Goal: Task Accomplishment & Management: Manage account settings

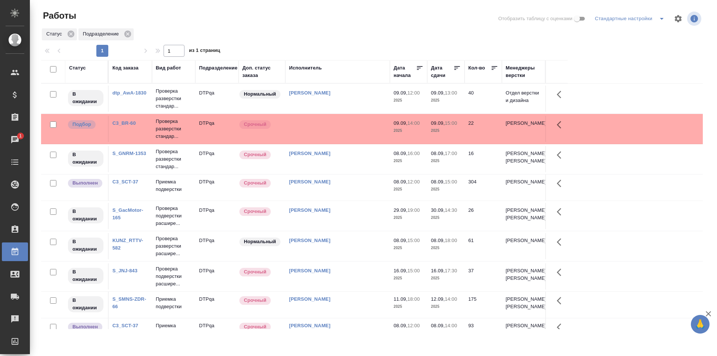
click at [321, 129] on td at bounding box center [337, 129] width 104 height 26
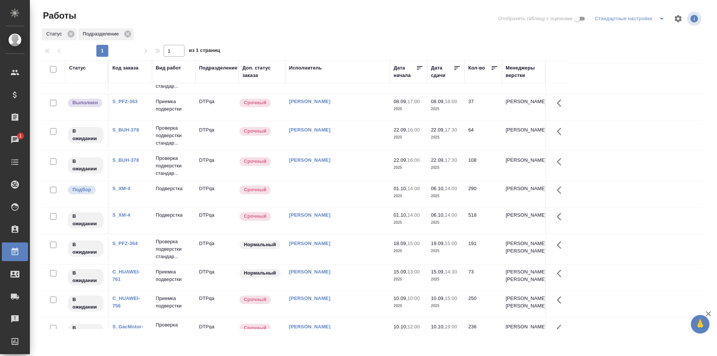
scroll to position [261, 0]
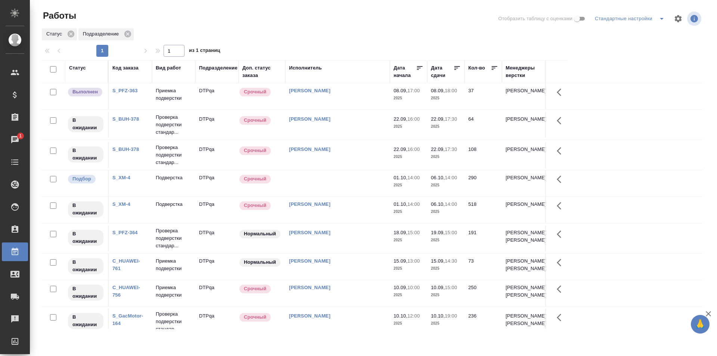
click at [359, 94] on div "[PERSON_NAME]" at bounding box center [337, 90] width 97 height 7
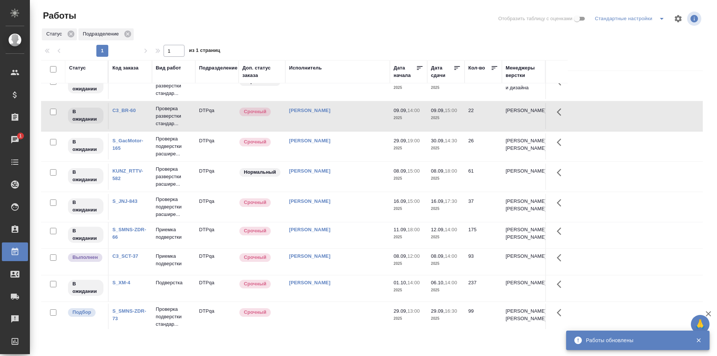
scroll to position [0, 0]
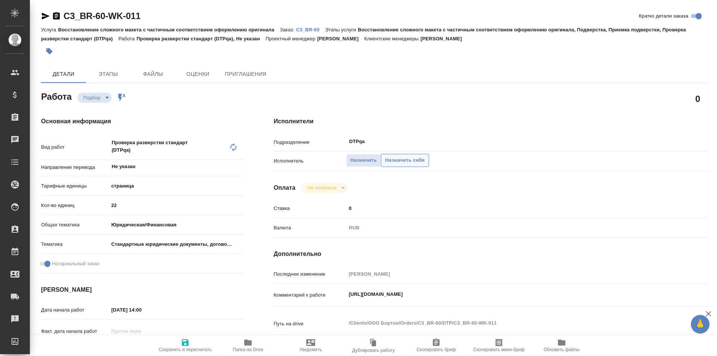
type textarea "x"
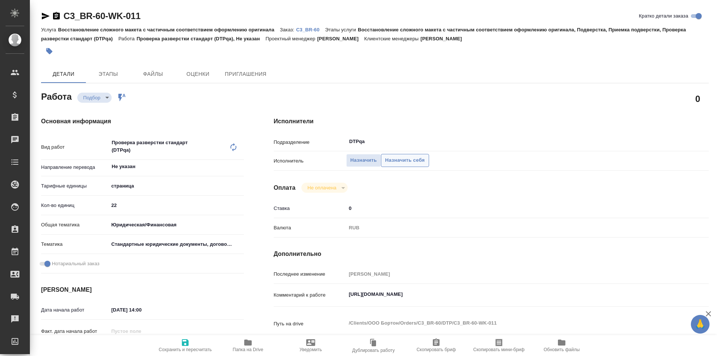
type textarea "x"
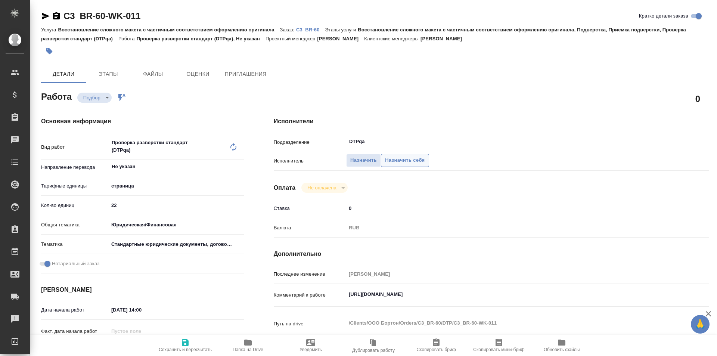
type textarea "x"
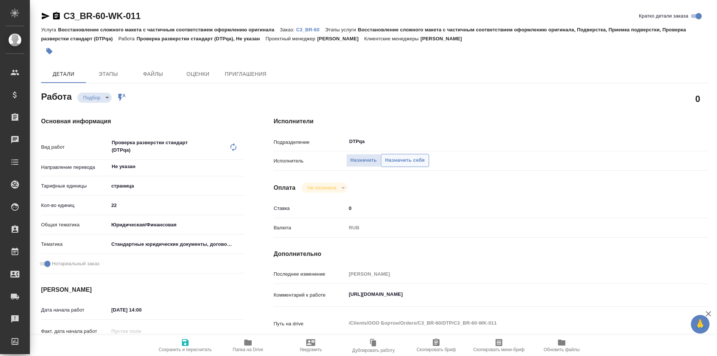
type textarea "x"
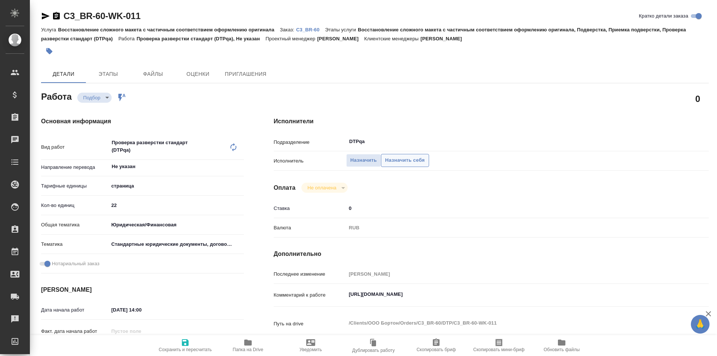
type textarea "x"
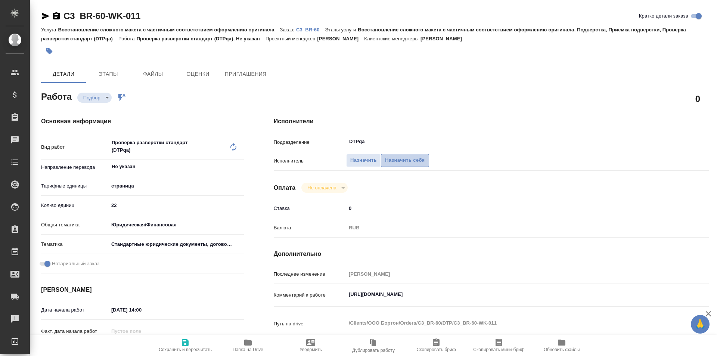
click at [403, 160] on span "Назначить себя" at bounding box center [405, 160] width 40 height 9
type textarea "x"
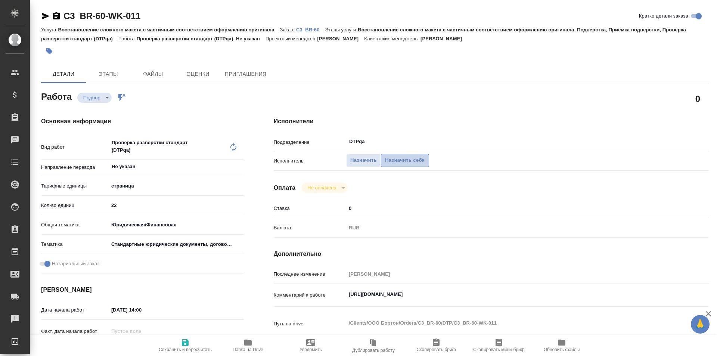
type textarea "x"
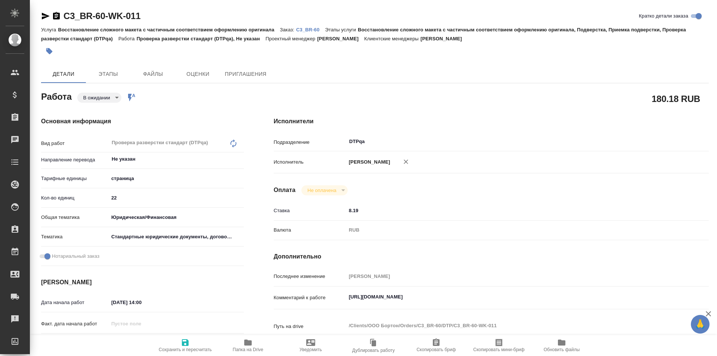
type textarea "x"
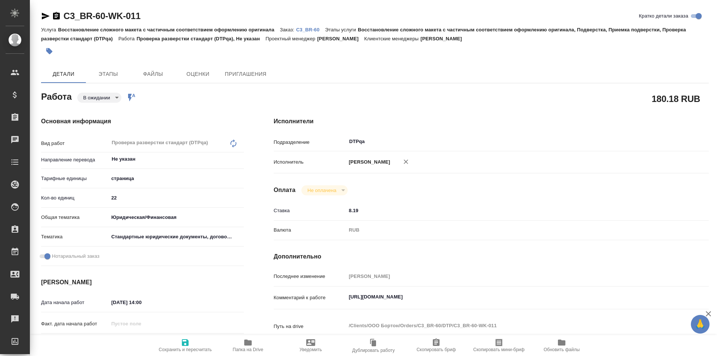
type textarea "x"
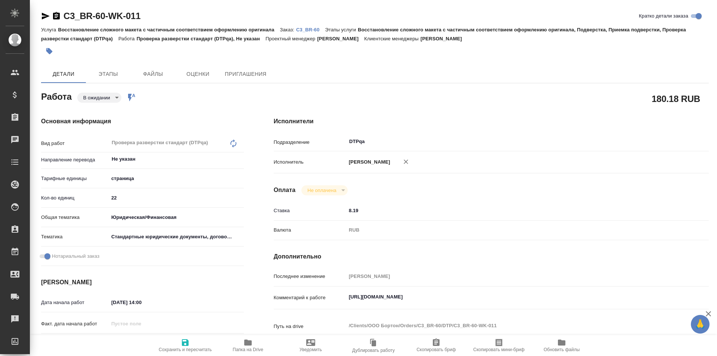
type textarea "x"
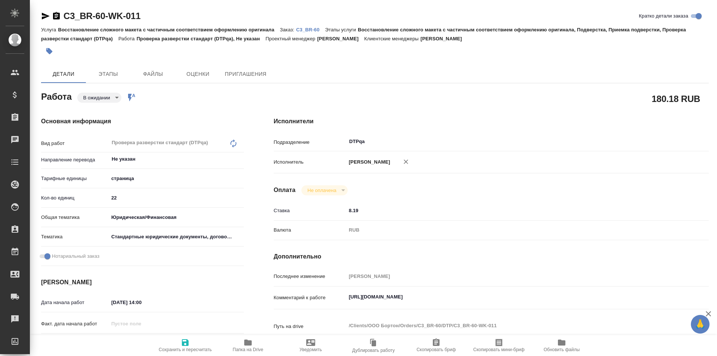
type textarea "x"
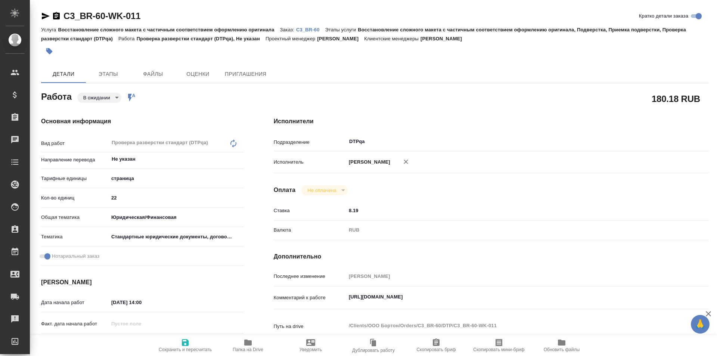
type textarea "x"
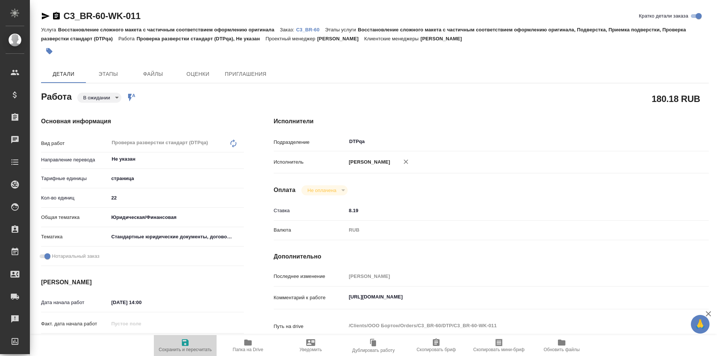
click at [185, 346] on icon "button" at bounding box center [185, 342] width 9 height 9
type textarea "x"
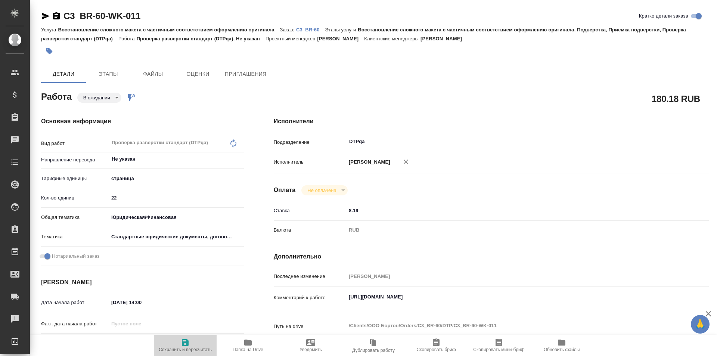
type textarea "x"
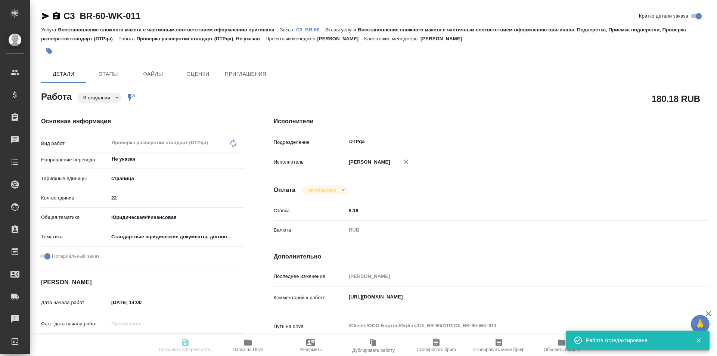
type textarea "x"
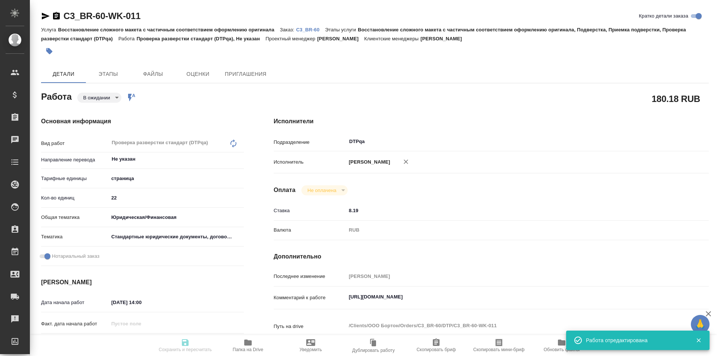
type input "pending"
type textarea "Проверка разверстки стандарт (DTPqa)"
type textarea "x"
type input "Не указан"
type input "5a8b1489cc6b4906c91bfdb2"
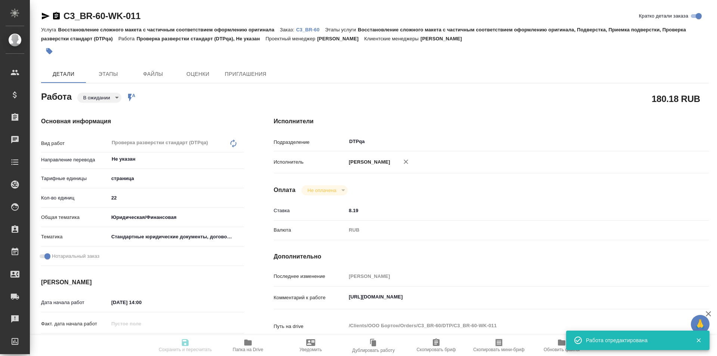
type input "22"
type input "yr-fn"
type input "5f647205b73bc97568ca66bf"
checkbox input "true"
type input "09.09.2025 14:00"
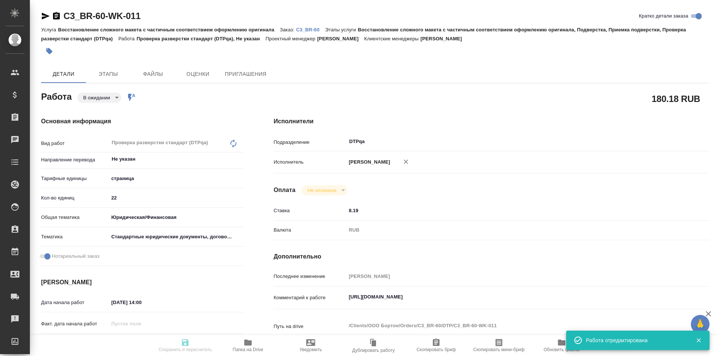
type input "09.09.2025 15:00"
type input "11.09.2025 13:00"
type input "DTPqa"
type input "notPayed"
type input "8.19"
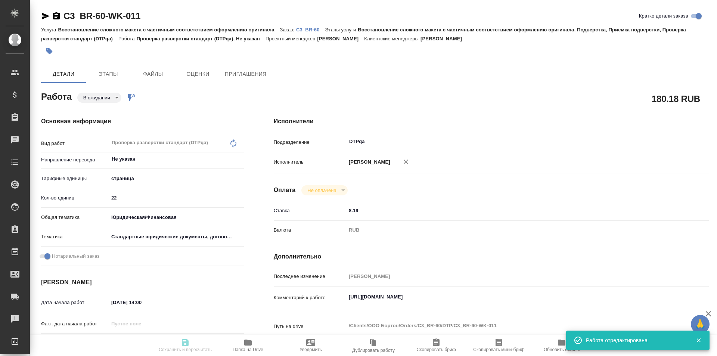
type input "RUB"
type input "Исмагилова Диана"
type textarea "https://tera.awatera.com/Work/68be9cd9a027fad38e1399b1/"
type textarea "x"
type textarea "/Clients/ООО Бортон/Orders/C3_BR-60/DTP/C3_BR-60-WK-011"
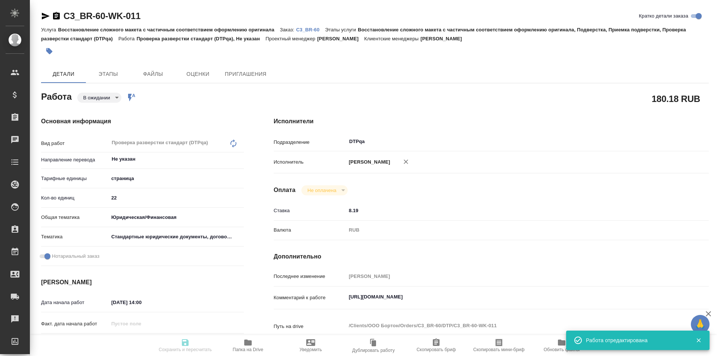
type textarea "x"
type input "C3_BR-60"
type input "Восстановление сложного макета с частичным соответствием оформлению оригинала"
type input "Восстановление сложного макета с частичным соответствием оформлению оригинала, …"
type input "Никитина Татьяна"
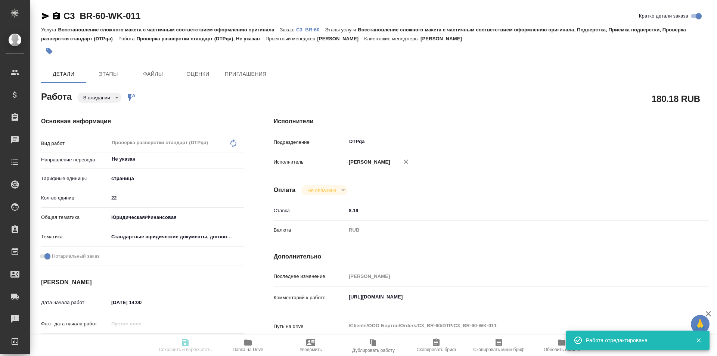
type input "[PERSON_NAME]"
type input "/Clients/ООО Бортон/Orders/C3_BR-60"
type textarea "x"
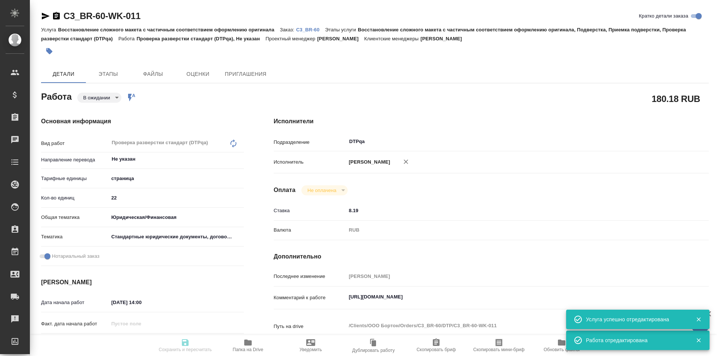
type textarea "x"
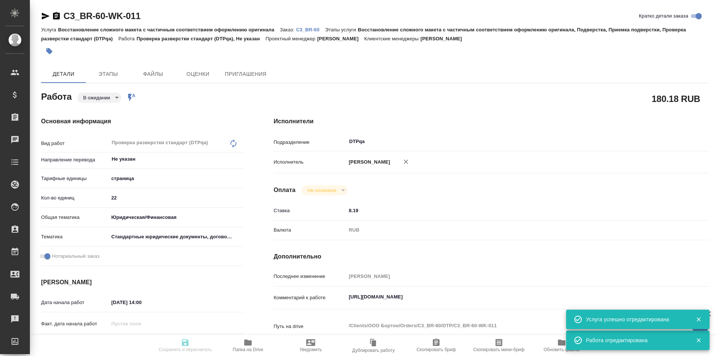
type textarea "x"
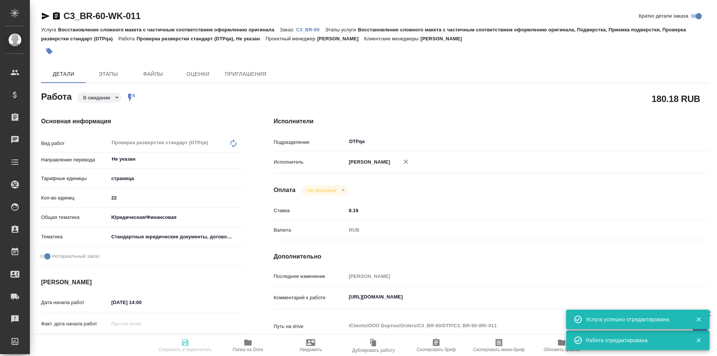
type textarea "x"
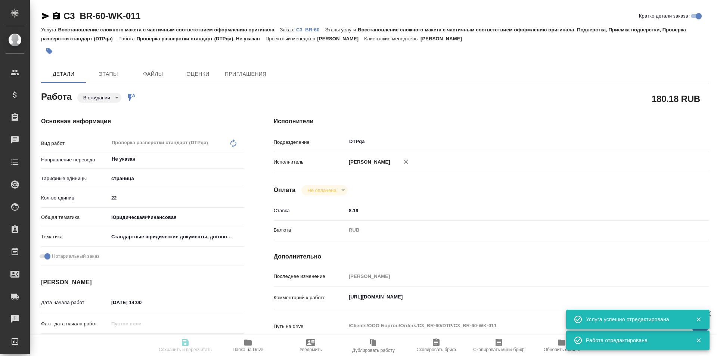
type textarea "x"
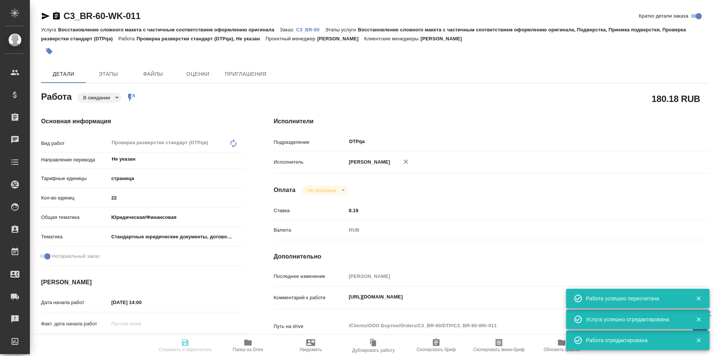
type input "pending"
type textarea "Проверка разверстки стандарт (DTPqa)"
type textarea "x"
type input "Не указан"
type input "5a8b1489cc6b4906c91bfdb2"
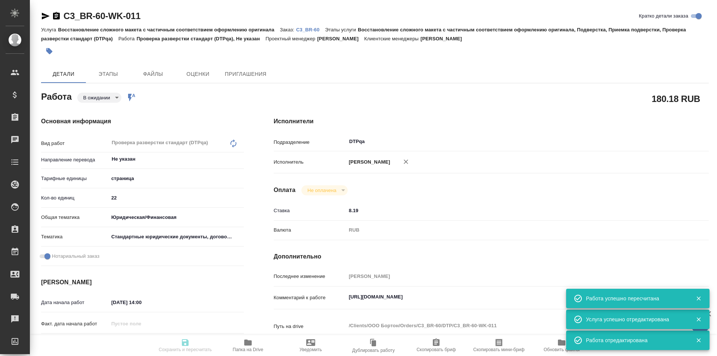
type input "22"
type input "yr-fn"
type input "5f647205b73bc97568ca66bf"
checkbox input "true"
type input "09.09.2025 14:00"
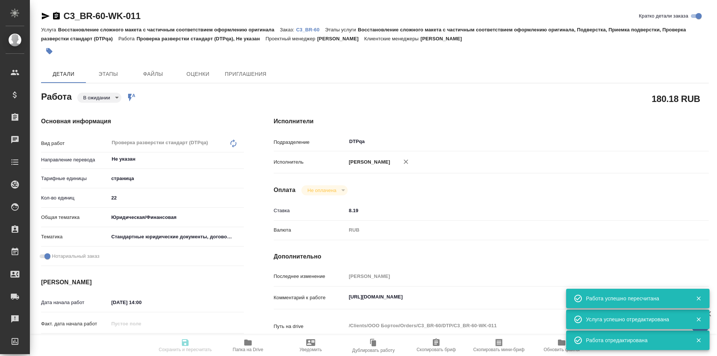
type input "09.09.2025 15:00"
type input "11.09.2025 13:00"
type input "DTPqa"
type input "notPayed"
type input "8.19"
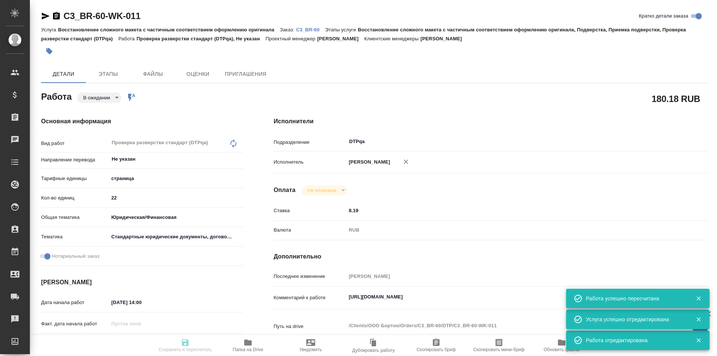
type input "RUB"
type input "[PERSON_NAME]"
type textarea "https://tera.awatera.com/Work/68be9cd9a027fad38e1399b1/"
type textarea "x"
type textarea "/Clients/ООО Бортон/Orders/C3_BR-60/DTP/C3_BR-60-WK-011"
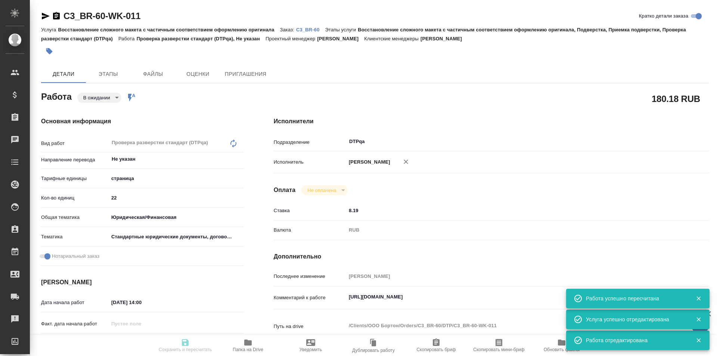
type textarea "x"
type input "C3_BR-60"
type input "Восстановление сложного макета с частичным соответствием оформлению оригинала"
type input "Восстановление сложного макета с частичным соответствием оформлению оригинала, …"
type input "Никитина Татьяна"
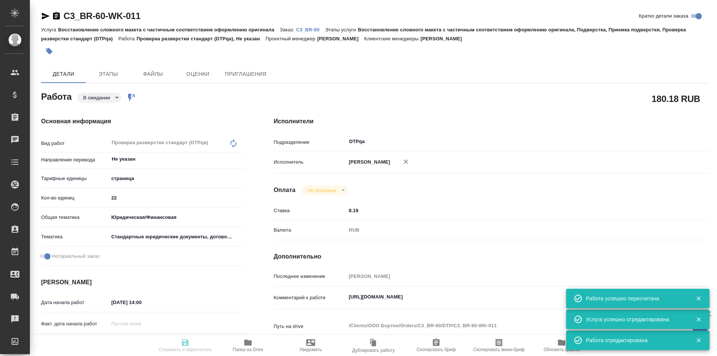
type input "[PERSON_NAME]"
type input "/Clients/ООО Бортон/Orders/C3_BR-60"
type textarea "x"
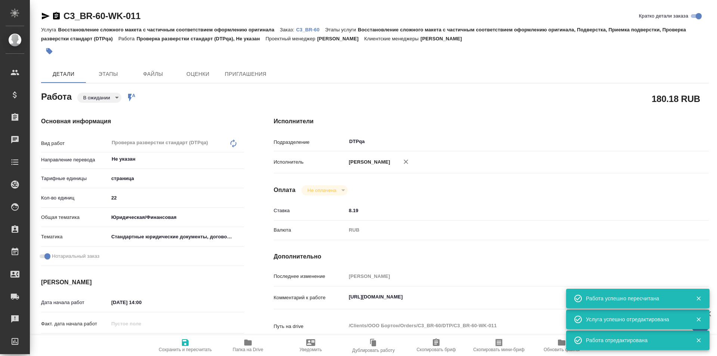
type textarea "x"
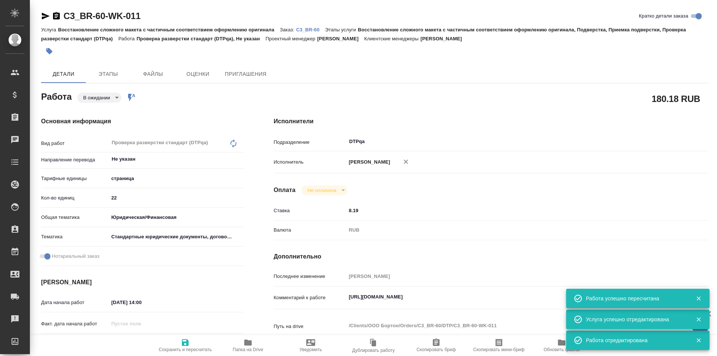
type textarea "x"
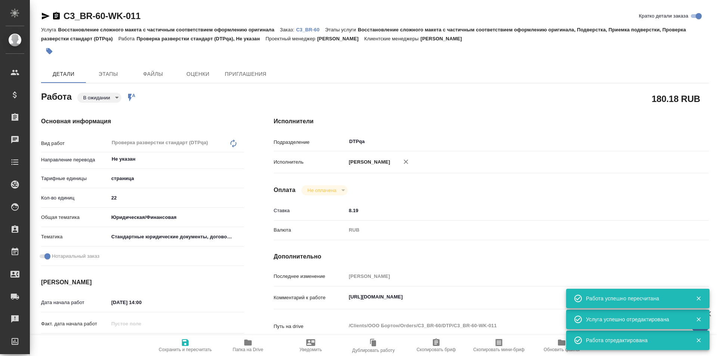
type textarea "x"
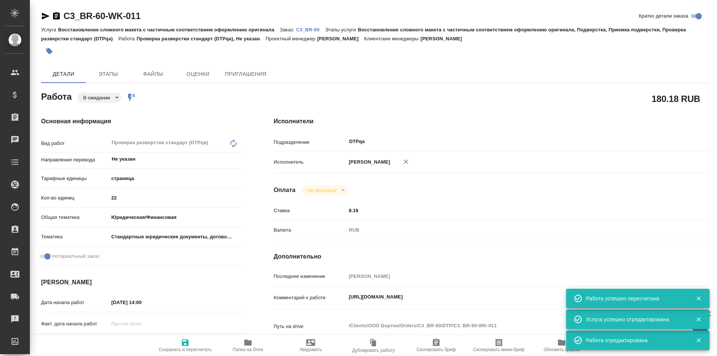
type textarea "x"
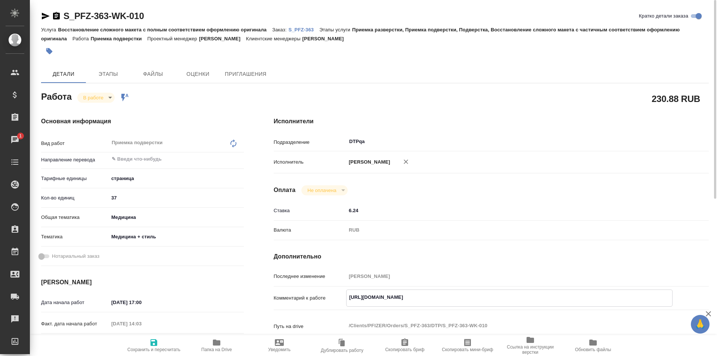
click at [458, 206] on input "6.24" at bounding box center [509, 210] width 326 height 11
click at [300, 29] on p "S_PFZ-363" at bounding box center [303, 30] width 31 height 6
click at [45, 16] on icon "button" at bounding box center [46, 16] width 8 height 7
click at [212, 346] on icon "button" at bounding box center [216, 342] width 9 height 9
click at [503, 298] on textarea "https://tera.awatera.com/Work/68b16fefea2b32cc0f35e512/" at bounding box center [509, 296] width 326 height 13
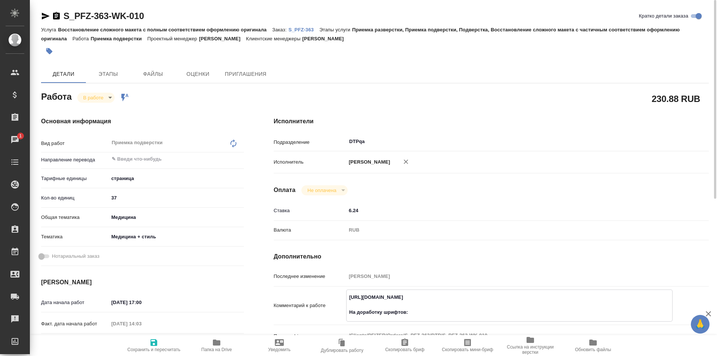
paste textarea "https://drive.awatera.com/f/10317483"
type textarea "https://tera.awatera.com/Work/68b16fefea2b32cc0f35e512/ На доработку шрифтов: h…"
click at [152, 344] on icon "button" at bounding box center [153, 342] width 7 height 7
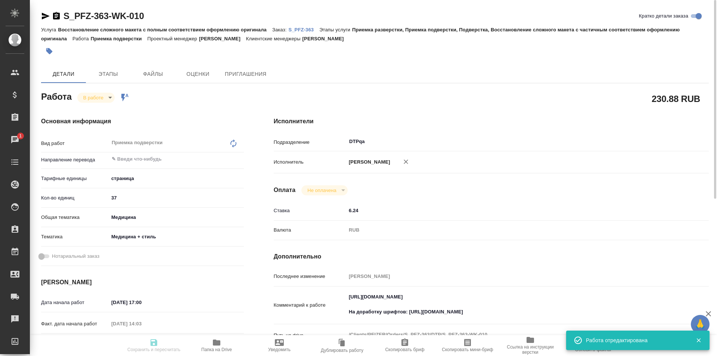
type input "inProgress"
type input "5a8b1489cc6b4906c91bfdb2"
type input "37"
type input "med"
type input "614982e3093d9b491e1077bc"
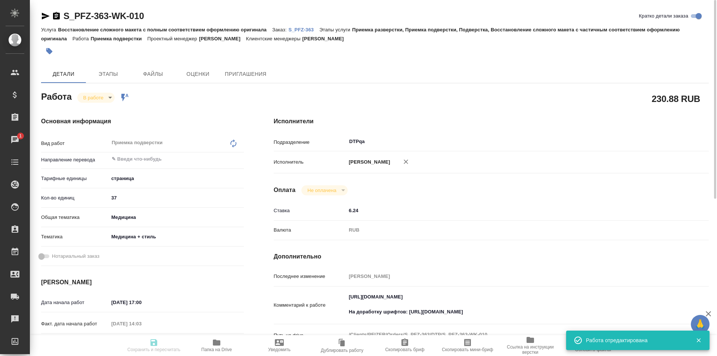
type input "08.09.2025 17:00"
type input "08.09.2025 14:03"
type input "08.09.2025 18:00"
type input "[DATE] 19:00"
type input "DTPqa"
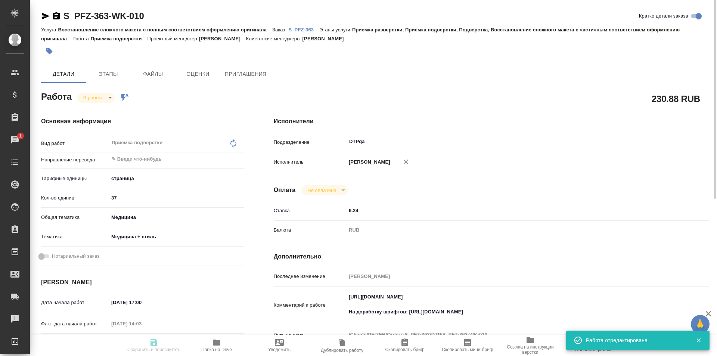
type input "notPayed"
type input "6.24"
type input "RUB"
type input "[PERSON_NAME]"
type input "S_PFZ-363"
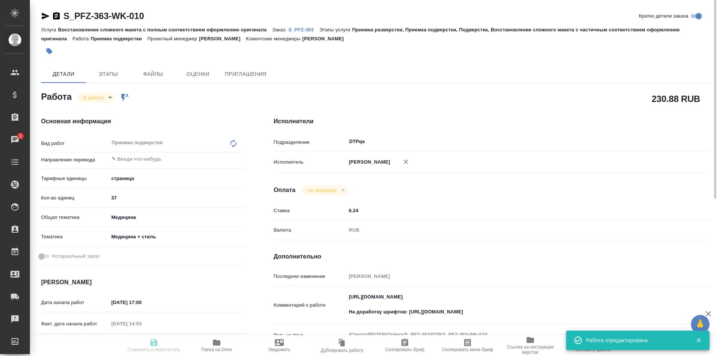
type input "Восстановление сложного макета с полным соответствием оформлению оригинала"
type input "Приемка разверстки, Приемка подверстки, Подверстка, Восстановление сложного мак…"
type input "[PERSON_NAME]"
type input "/Clients/PFIZER/Orders/S_PFZ-363"
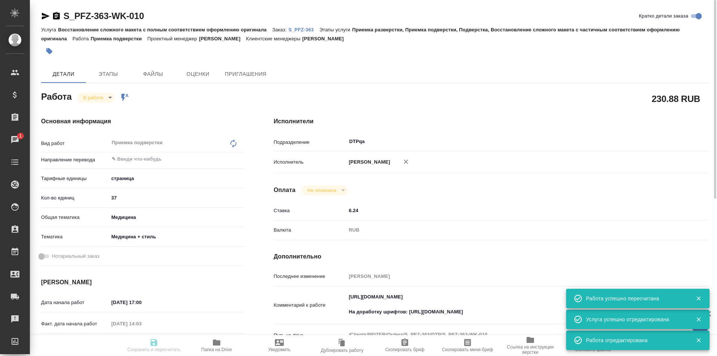
click at [101, 99] on body "🙏 .cls-1 fill:#fff; AWATERA Ismagilova Diana Клиенты Спецификации Заказы 1 Чаты…" at bounding box center [358, 178] width 717 height 356
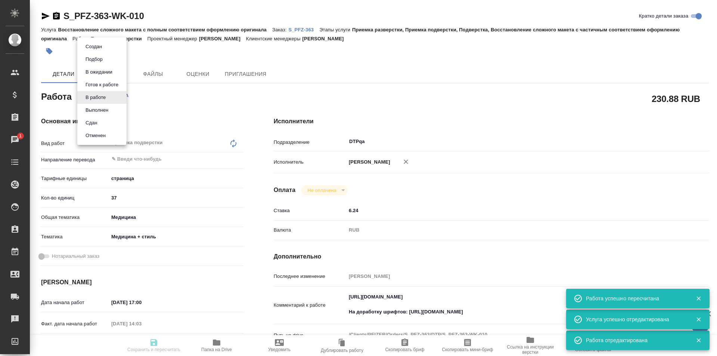
type input "inProgress"
type input "5a8b1489cc6b4906c91bfdb2"
type input "37"
type input "med"
type input "614982e3093d9b491e1077bc"
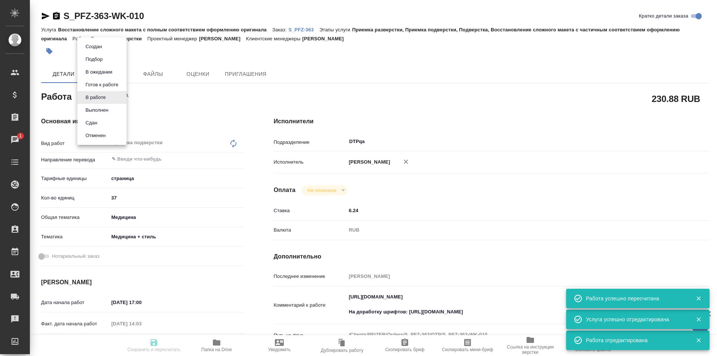
type input "08.09.2025 17:00"
type input "08.09.2025 14:03"
type input "08.09.2025 18:00"
type input "08.09.2025 19:00"
type input "DTPqa"
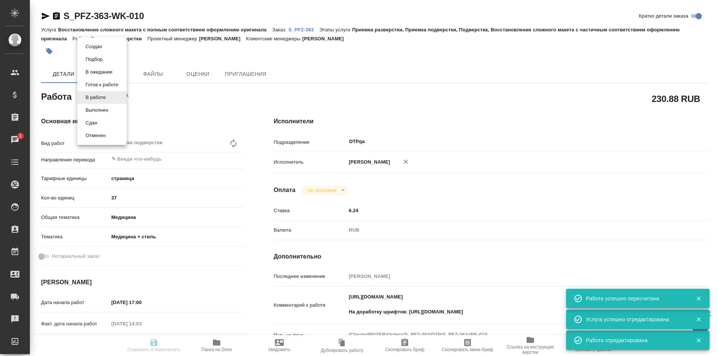
type input "notPayed"
type input "6.24"
type input "RUB"
type input "[PERSON_NAME]"
type input "S_PFZ-363"
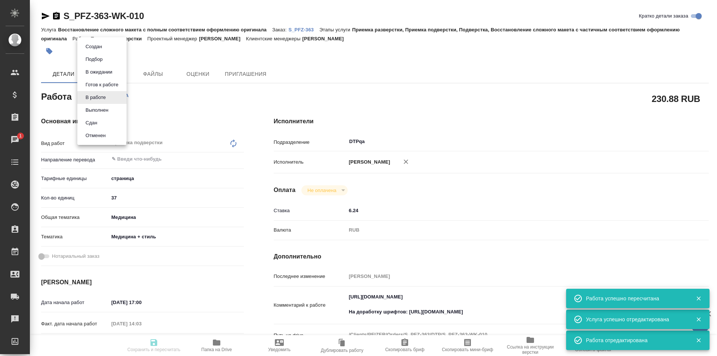
type input "Восстановление сложного макета с полным соответствием оформлению оригинала"
type input "Приемка разверстки, Приемка подверстки, Подверстка, Восстановление сложного мак…"
type input "Никифорова Валерия"
type input "[PERSON_NAME]"
type input "/Clients/PFIZER/Orders/S_PFZ-363"
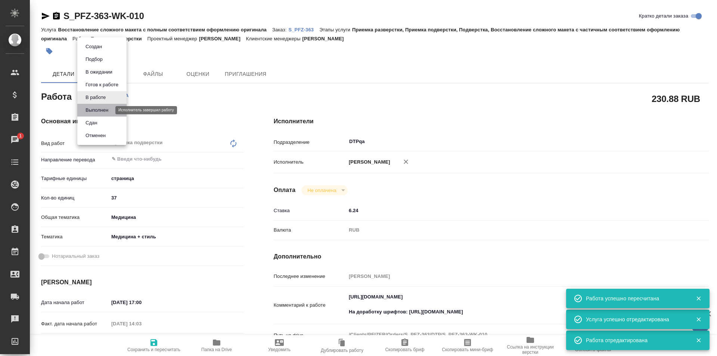
click at [98, 113] on button "Выполнен" at bounding box center [96, 110] width 27 height 8
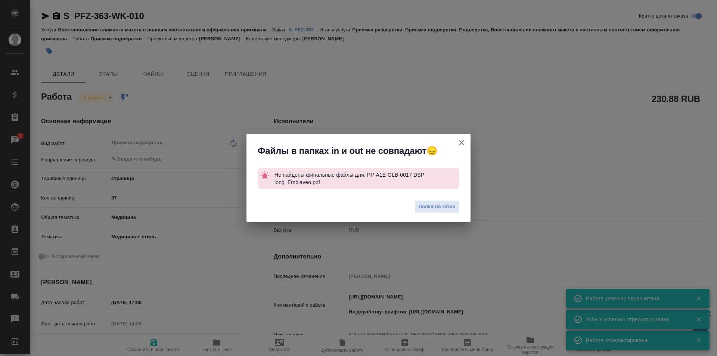
type textarea "x"
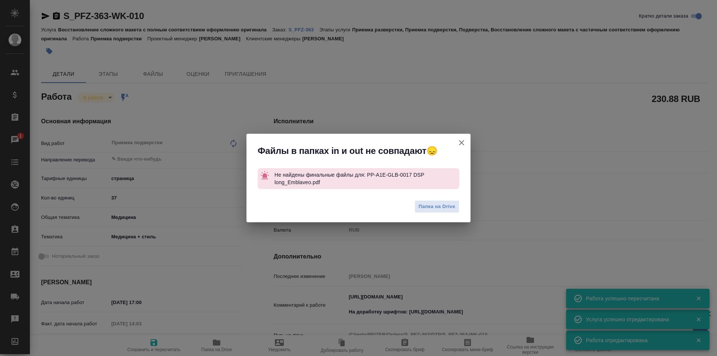
type textarea "x"
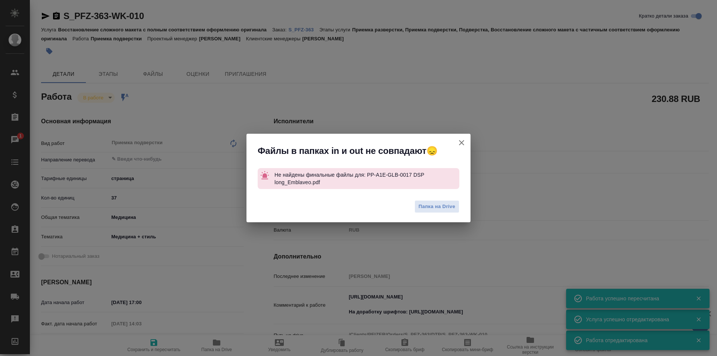
type textarea "x"
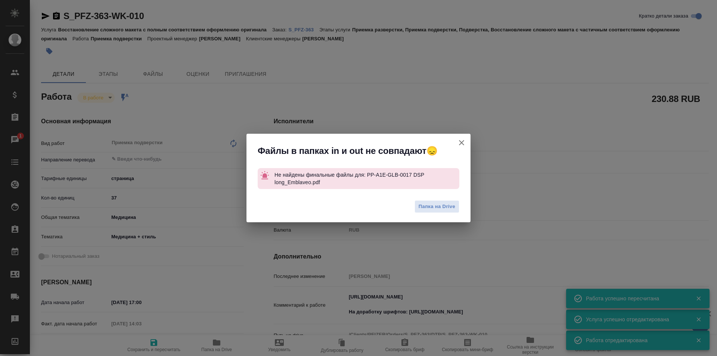
type textarea "x"
click at [462, 143] on icon "button" at bounding box center [461, 142] width 5 height 5
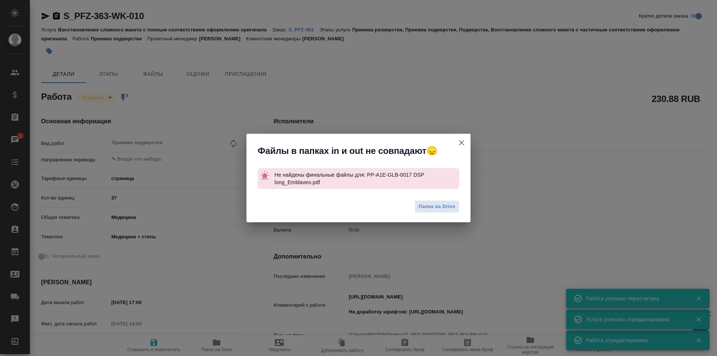
type textarea "x"
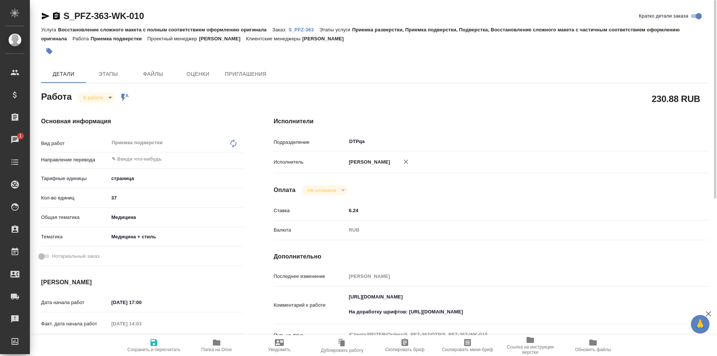
click at [305, 29] on p "S_PFZ-363" at bounding box center [303, 30] width 31 height 6
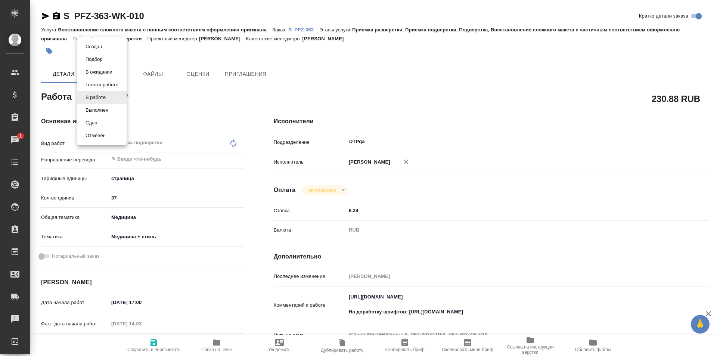
click at [100, 100] on body "🙏 .cls-1 fill:#fff; AWATERA Ismagilova Diana Клиенты Спецификации Заказы 1 Чаты…" at bounding box center [358, 178] width 717 height 356
click at [97, 110] on button "Выполнен" at bounding box center [96, 110] width 27 height 8
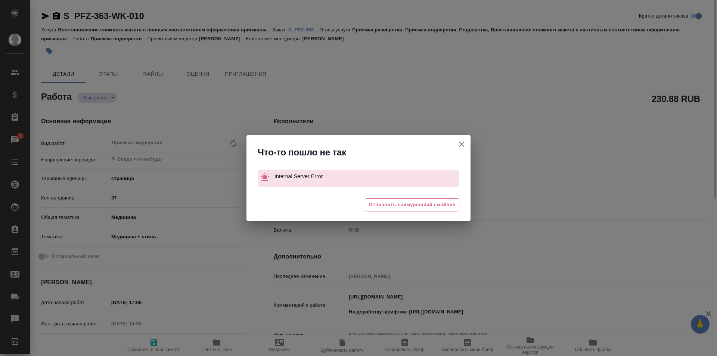
type textarea "x"
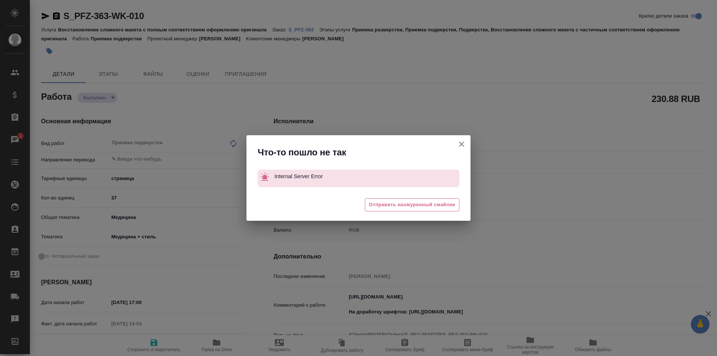
click at [459, 143] on icon "button" at bounding box center [461, 144] width 9 height 9
type textarea "x"
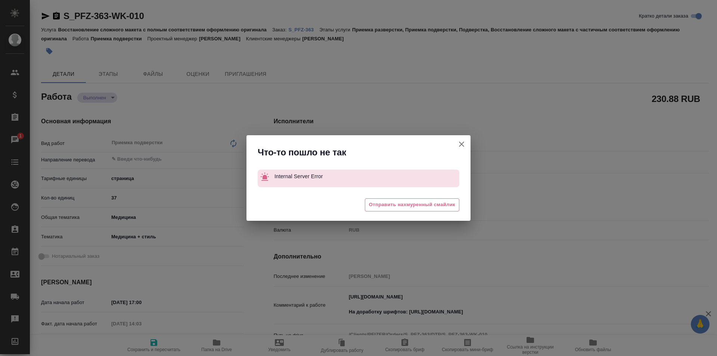
type textarea "x"
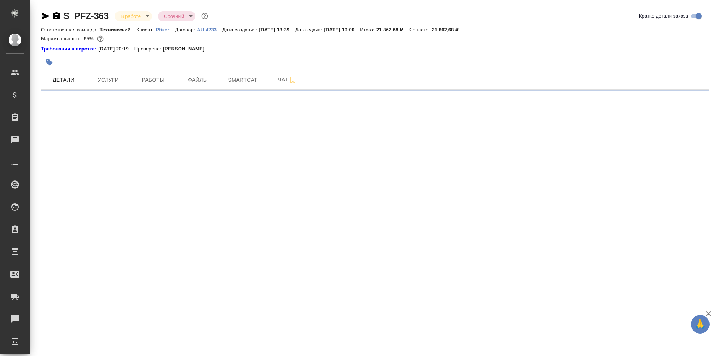
select select "RU"
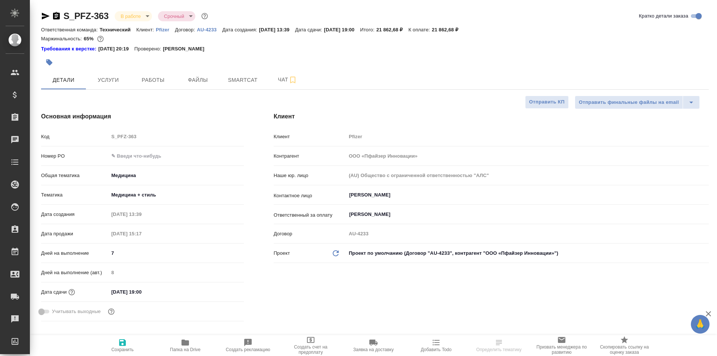
type textarea "x"
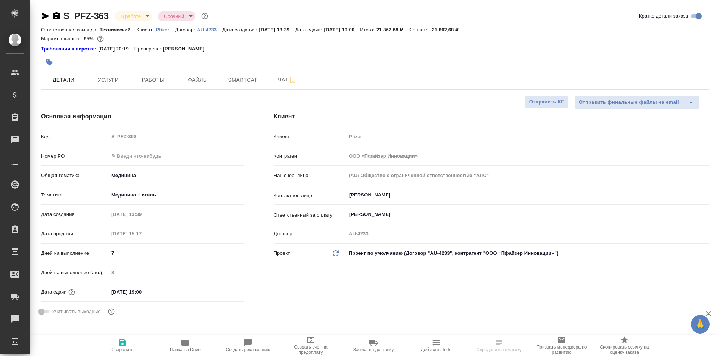
type textarea "x"
click at [65, 49] on link "Требования к верстке:" at bounding box center [69, 48] width 57 height 7
type textarea "x"
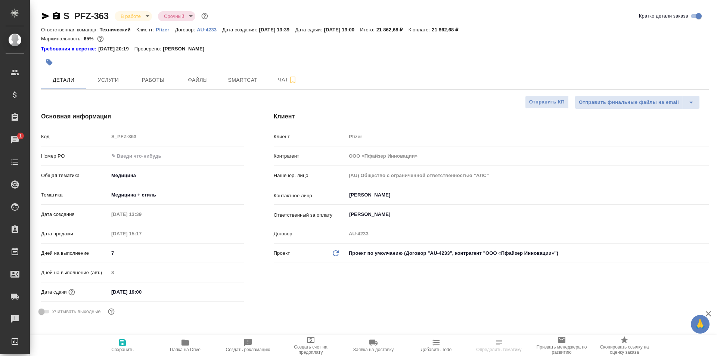
select select "RU"
type textarea "x"
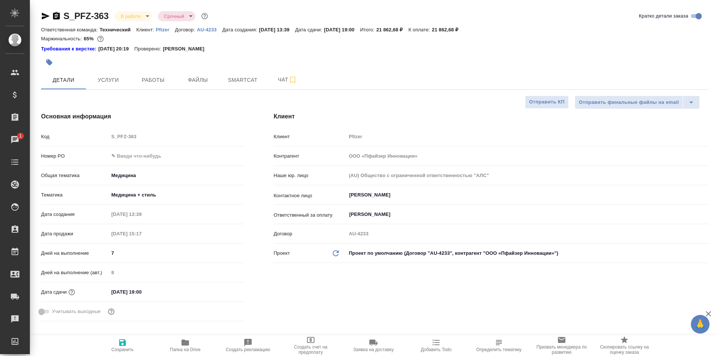
type textarea "x"
click at [184, 344] on icon "button" at bounding box center [184, 342] width 7 height 6
type textarea "x"
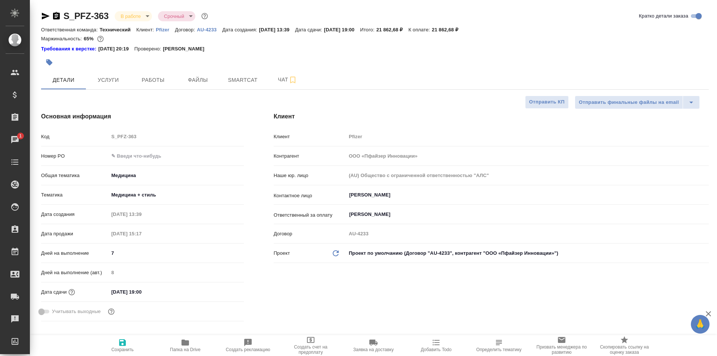
type textarea "x"
click at [277, 77] on span "Чат" at bounding box center [287, 79] width 36 height 9
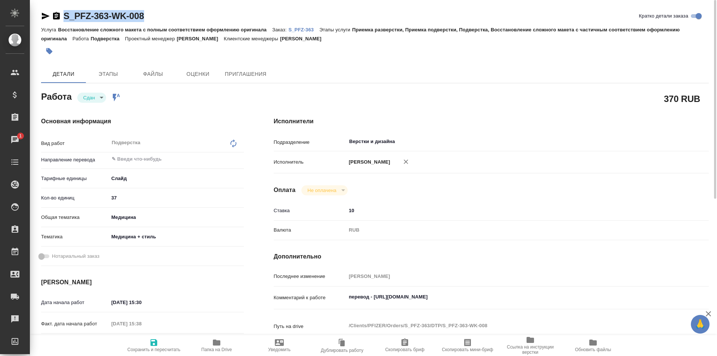
click at [45, 13] on icon "button" at bounding box center [45, 16] width 9 height 9
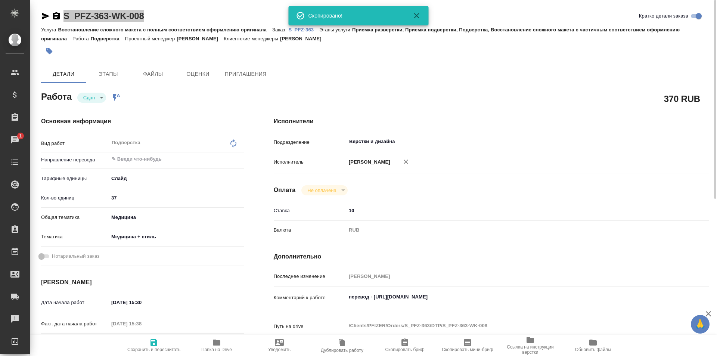
scroll to position [281, 0]
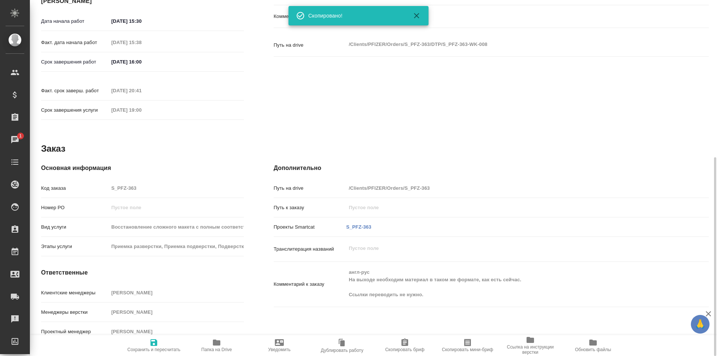
click at [210, 345] on span "Папка на Drive" at bounding box center [217, 345] width 54 height 14
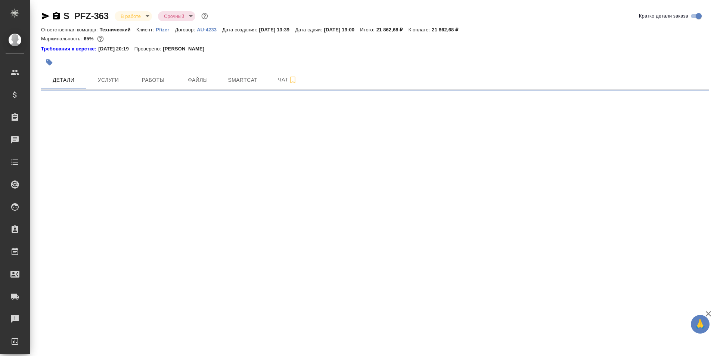
select select "RU"
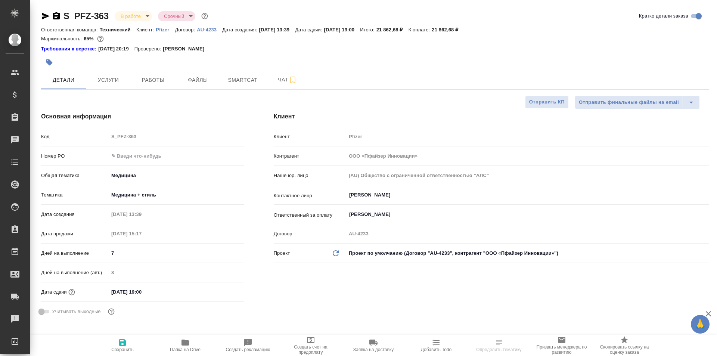
type textarea "x"
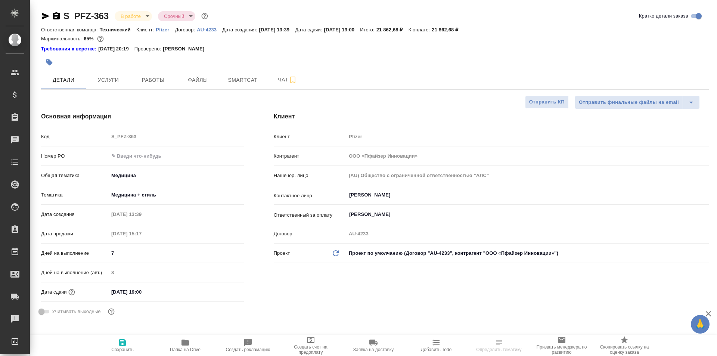
type textarea "x"
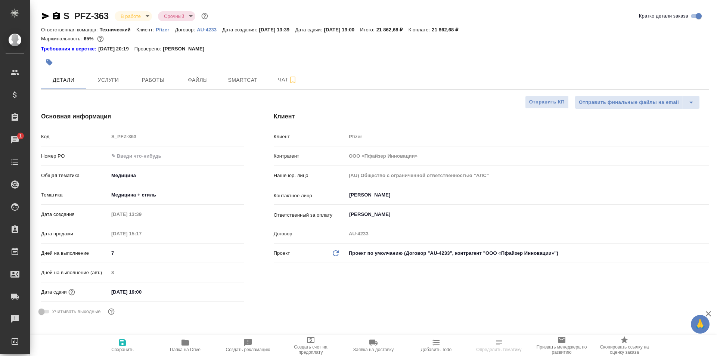
type textarea "x"
click at [156, 80] on span "Работы" at bounding box center [153, 79] width 36 height 9
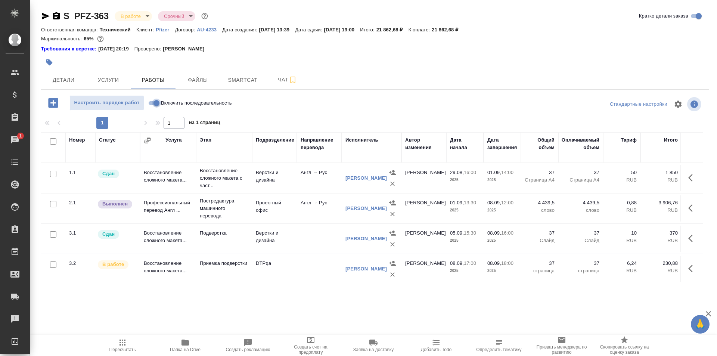
click at [151, 103] on input "Включить последовательность" at bounding box center [156, 103] width 27 height 9
checkbox input "true"
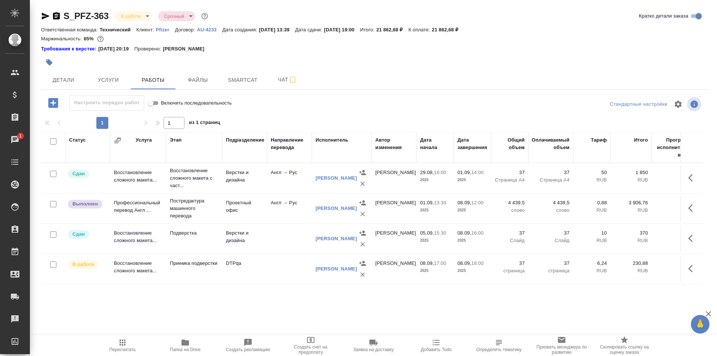
click at [155, 103] on input "Включить последовательность" at bounding box center [150, 103] width 27 height 9
checkbox input "false"
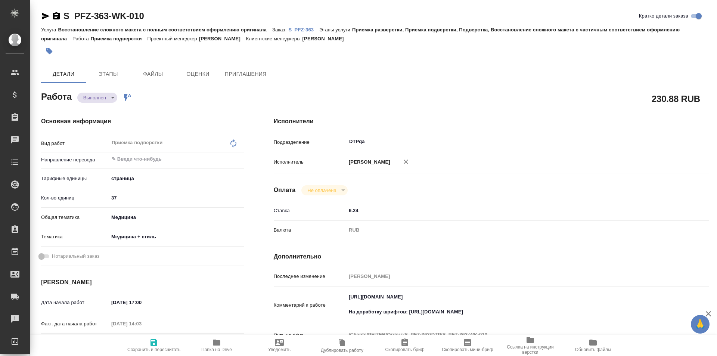
type textarea "x"
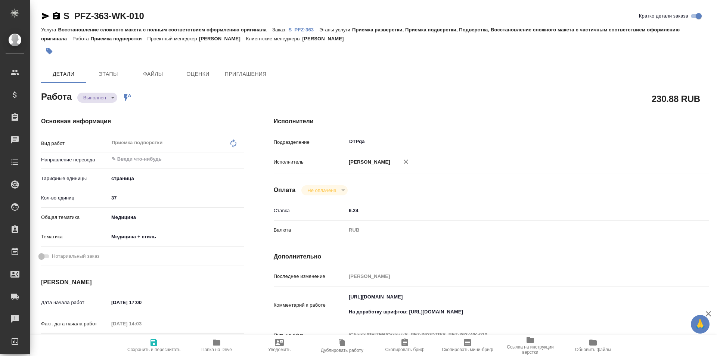
type textarea "x"
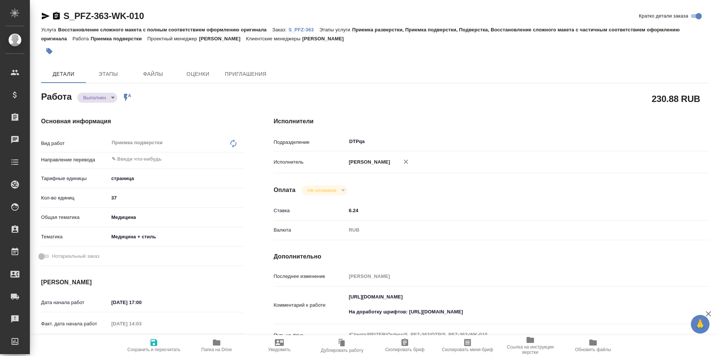
type textarea "x"
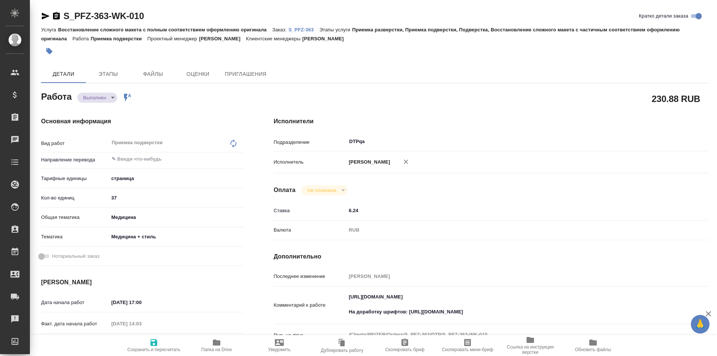
type textarea "x"
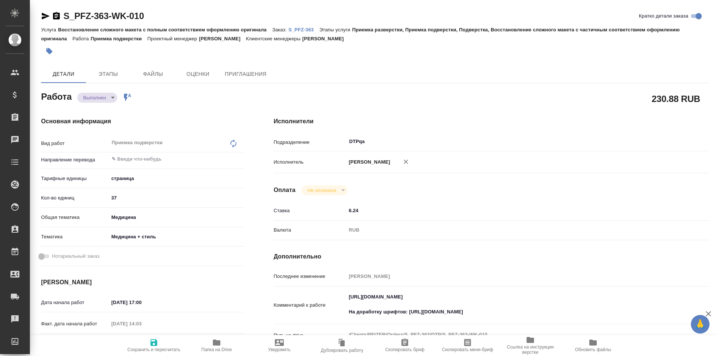
type textarea "x"
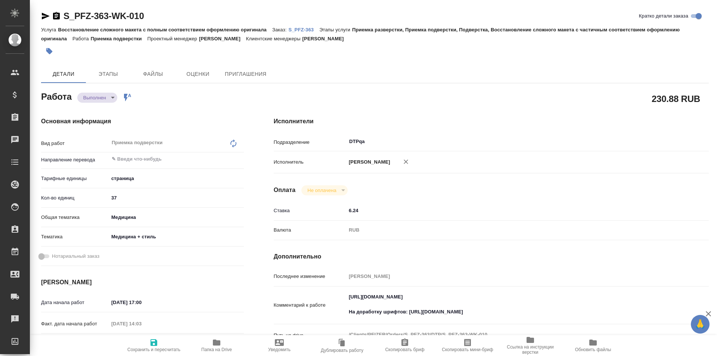
click at [103, 99] on body "🙏 .cls-1 fill:#fff; AWATERA Ismagilova Diana Клиенты Спецификации Заказы Чаты T…" at bounding box center [358, 178] width 717 height 356
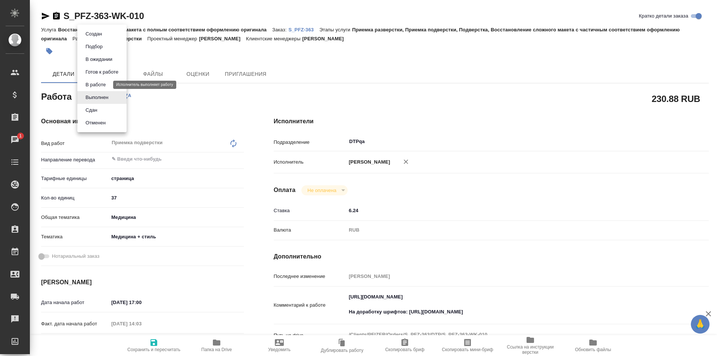
click at [100, 84] on button "В работе" at bounding box center [95, 85] width 25 height 8
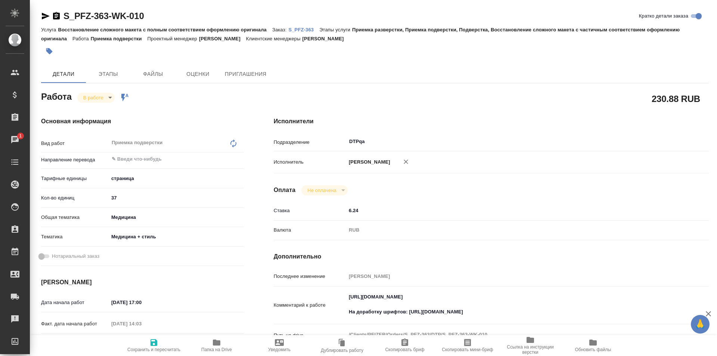
type textarea "x"
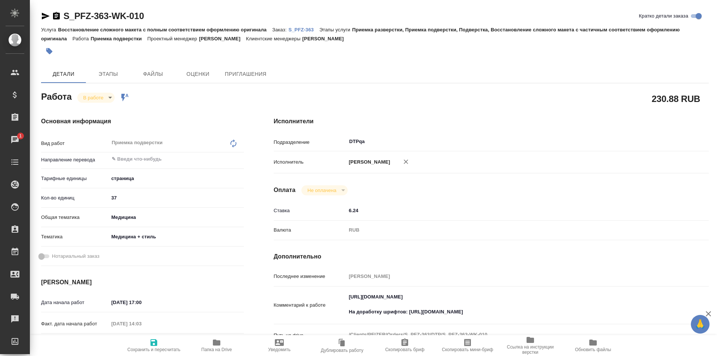
type textarea "x"
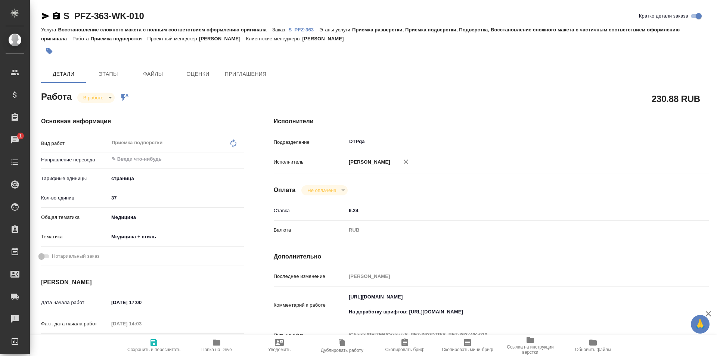
type textarea "x"
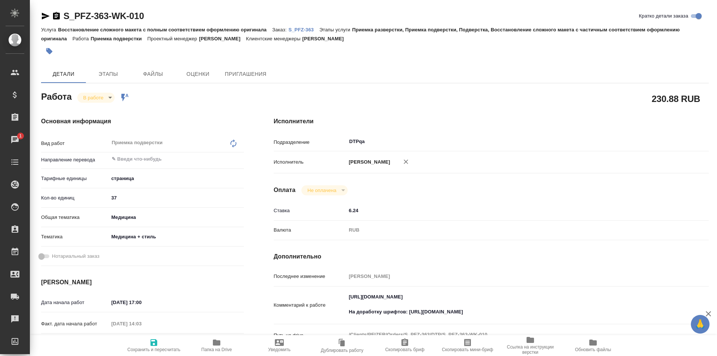
type textarea "x"
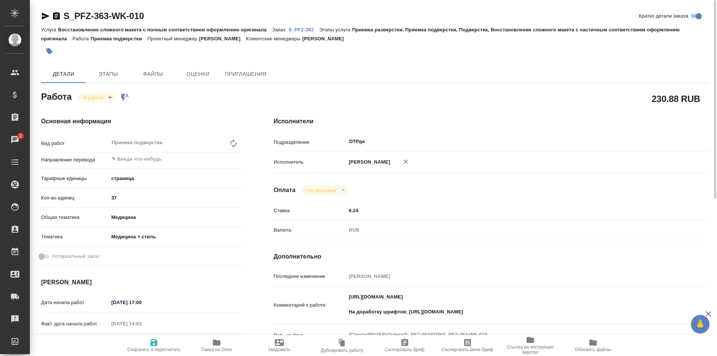
click at [211, 343] on span "Папка на Drive" at bounding box center [217, 345] width 54 height 14
type textarea "x"
drag, startPoint x: 508, startPoint y: 310, endPoint x: 346, endPoint y: 294, distance: 162.8
click at [319, 310] on div "Комментарий к работе https://tera.awatera.com/Work/68b16fefea2b32cc0f35e512/ На…" at bounding box center [491, 305] width 435 height 32
type textarea "x"
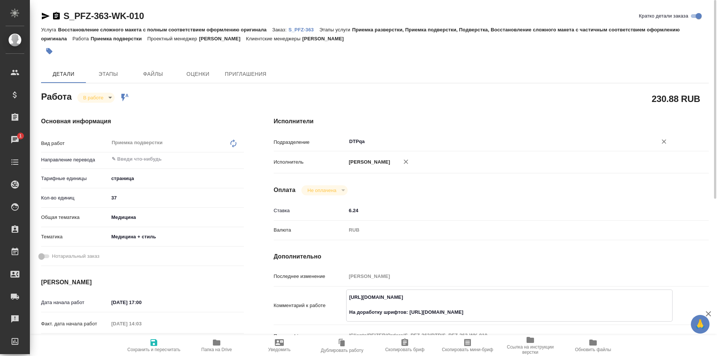
type textarea "https://tera.awatera.com/Work/68b16fefea2b32cc0f35e512/"
type textarea "x"
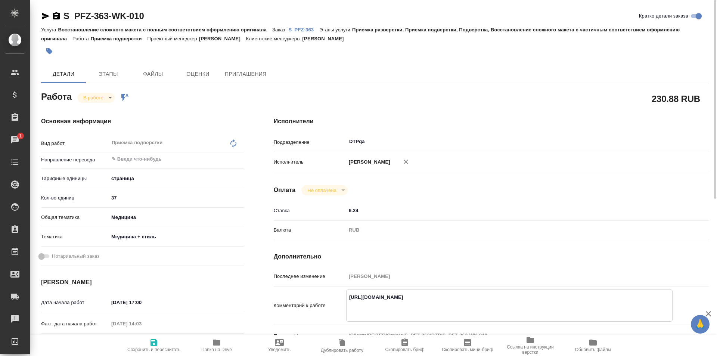
type textarea "https://tera.awatera.com/Work/68b16fefea2b32cc0f35e512/"
type textarea "x"
click at [100, 97] on body "🙏 .cls-1 fill:#fff; AWATERA Ismagilova Diana Клиенты Спецификации Заказы 1 Чаты…" at bounding box center [358, 178] width 717 height 356
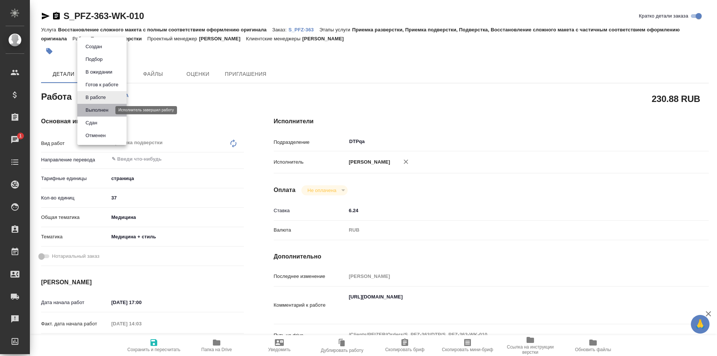
click at [96, 110] on button "Выполнен" at bounding box center [96, 110] width 27 height 8
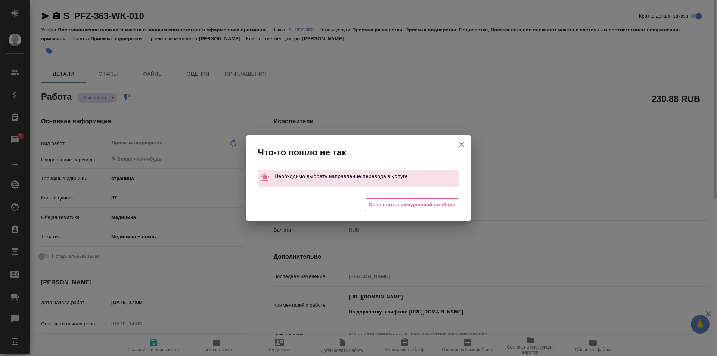
type textarea "x"
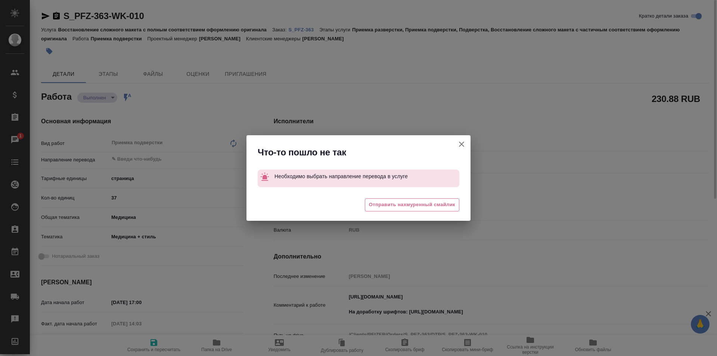
type textarea "x"
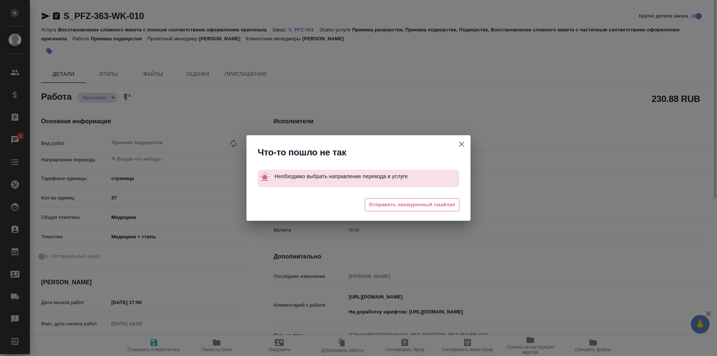
type textarea "x"
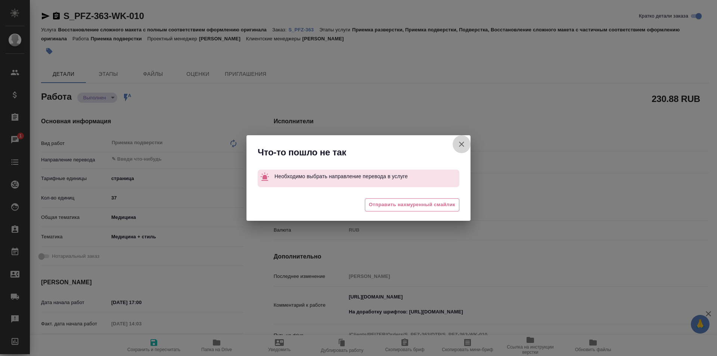
click at [460, 142] on icon "button" at bounding box center [461, 144] width 9 height 9
type textarea "x"
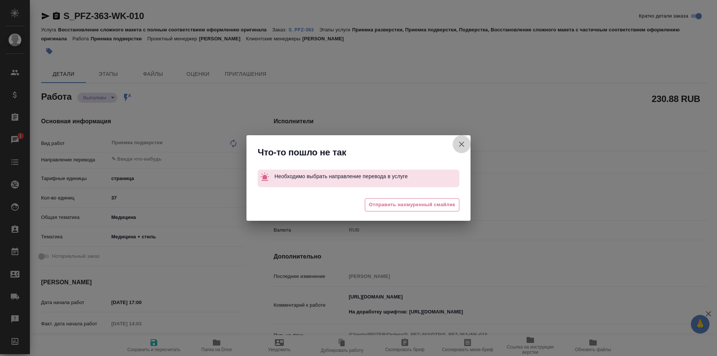
type textarea "x"
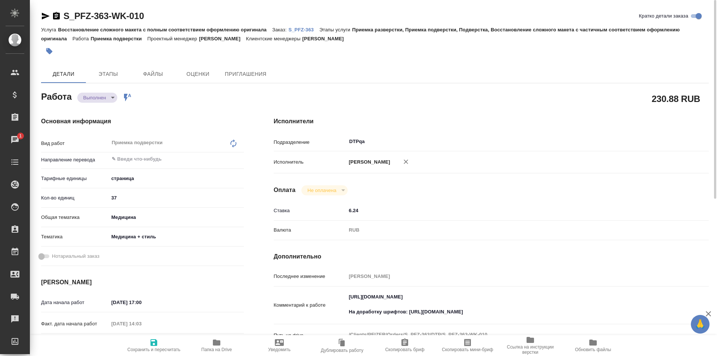
type textarea "x"
drag, startPoint x: 508, startPoint y: 312, endPoint x: 336, endPoint y: 308, distance: 172.5
click at [336, 308] on div "Комментарий к работе https://tera.awatera.com/Work/68b16fefea2b32cc0f35e512/ На…" at bounding box center [491, 305] width 435 height 32
paste textarea "https://drive.awatera.com/f/10257957"
type textarea "x"
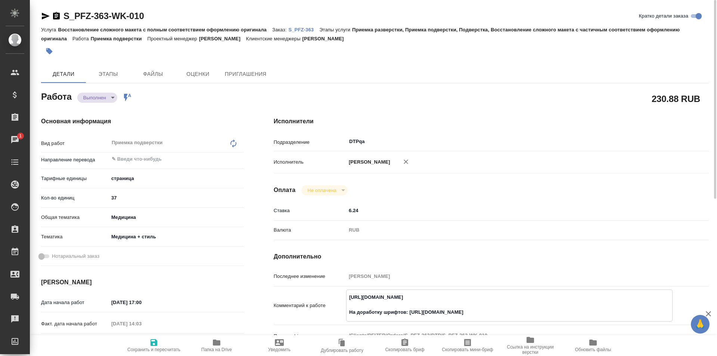
type textarea "https://tera.awatera.com/Work/68b16fefea2b32cc0f35e512/ https://drive.awatera.c…"
type textarea "x"
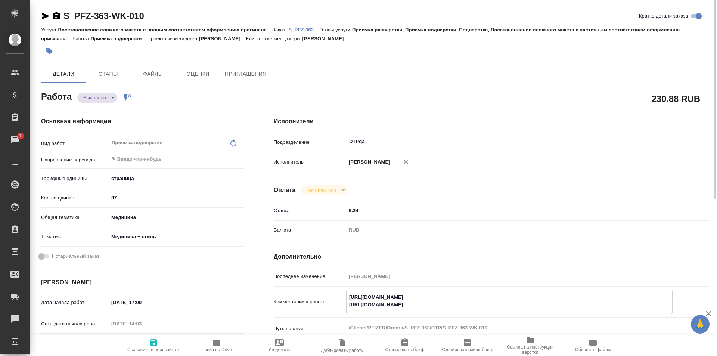
type textarea "https://tera.awatera.com/Work/68b16fefea2b32cc0f35e512/ https://drive.awatera.c…"
type textarea "x"
click at [155, 343] on icon "button" at bounding box center [153, 342] width 7 height 7
type textarea "x"
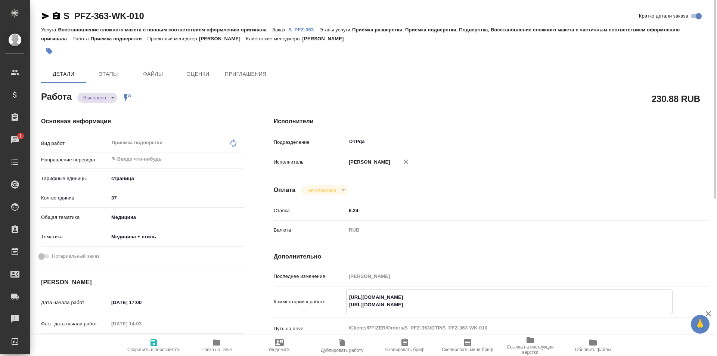
type textarea "x"
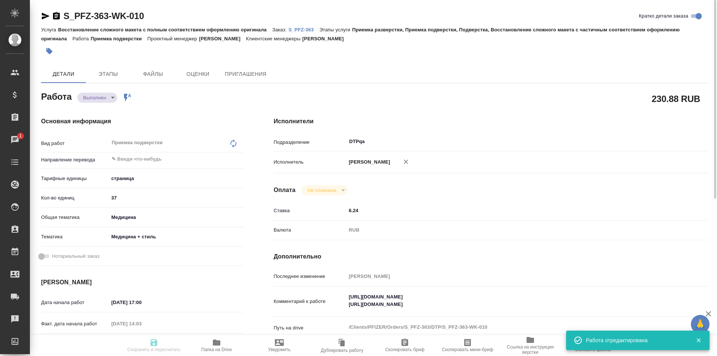
type textarea "x"
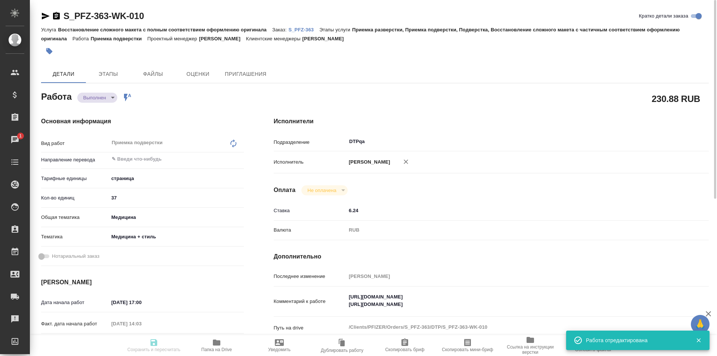
type textarea "x"
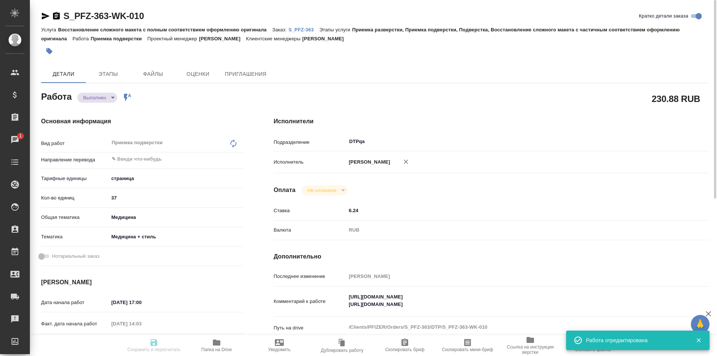
type input "completed"
type textarea "Приемка подверстки"
type textarea "x"
type input "5a8b1489cc6b4906c91bfdb2"
type input "37"
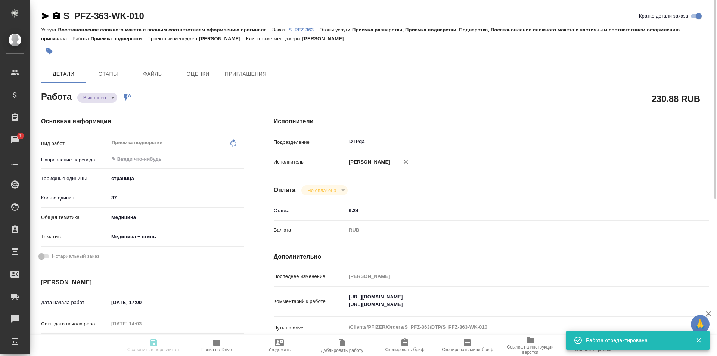
type input "med"
type input "614982e3093d9b491e1077bc"
type input "08.09.2025 17:00"
type input "08.09.2025 14:03"
type input "08.09.2025 18:00"
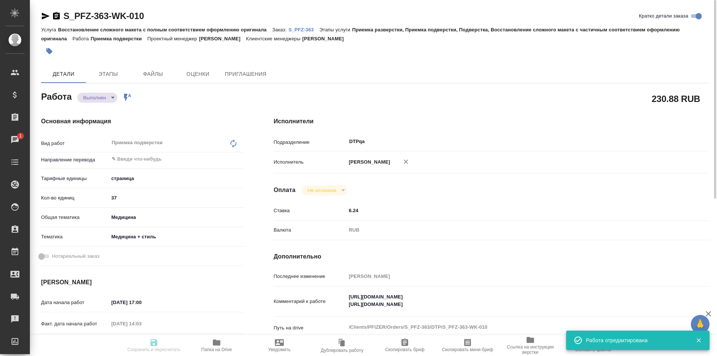
type input "08.09.2025 16:12"
type input "08.09.2025 19:00"
type input "DTPqa"
type input "notPayed"
type input "6.24"
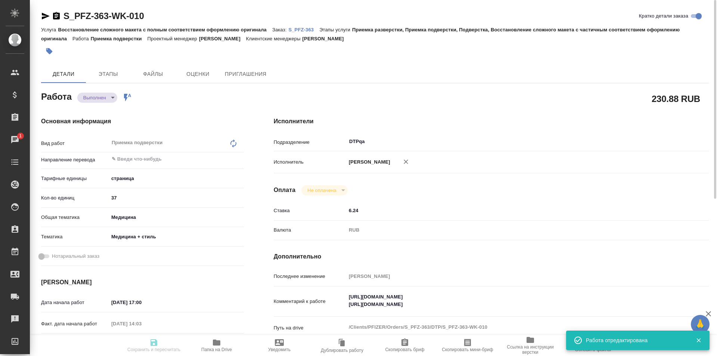
type input "RUB"
type input "[PERSON_NAME]"
type textarea "https://tera.awatera.com/Work/68b16fefea2b32cc0f35e512/ https://drive.awatera.c…"
type textarea "x"
type textarea "/Clients/PFIZER/Orders/S_PFZ-363/DTP/S_PFZ-363-WK-010"
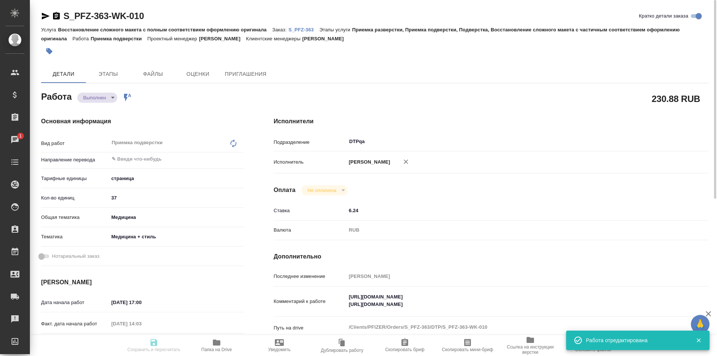
type textarea "x"
type input "S_PFZ-363"
type input "Восстановление сложного макета с полным соответствием оформлению оригинала"
type input "Приемка разверстки, Приемка подверстки, Подверстка, Восстановление сложного мак…"
type input "Никифорова Валерия"
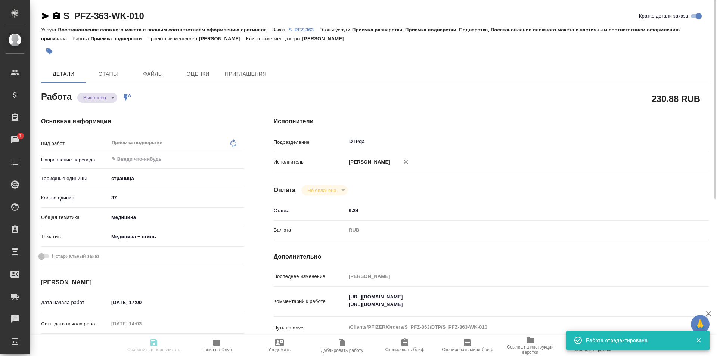
type input "[PERSON_NAME]"
type input "/Clients/PFIZER/Orders/S_PFZ-363"
type textarea "x"
type textarea "англ-рус На выходе необходим материал в таком же формате, как есть сейчас. Ссыл…"
type textarea "x"
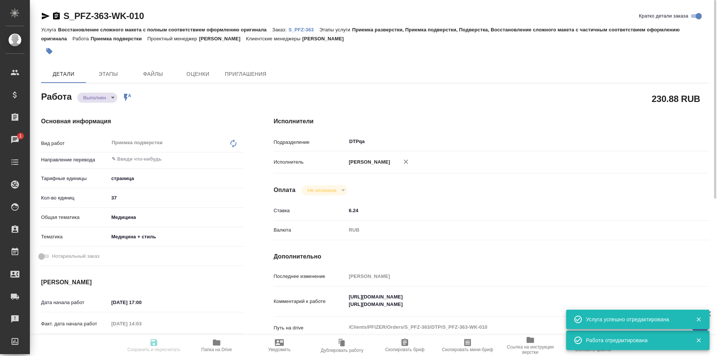
type textarea "x"
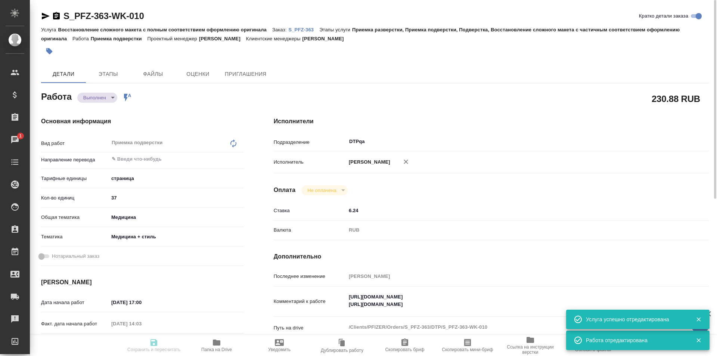
type textarea "x"
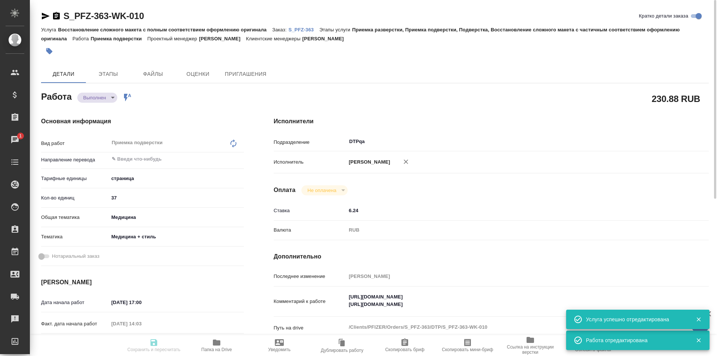
type textarea "x"
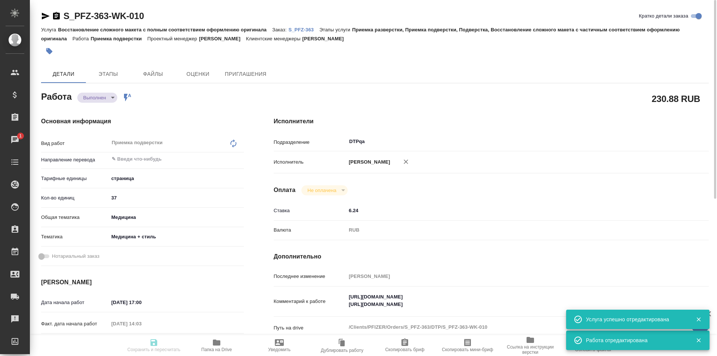
type textarea "x"
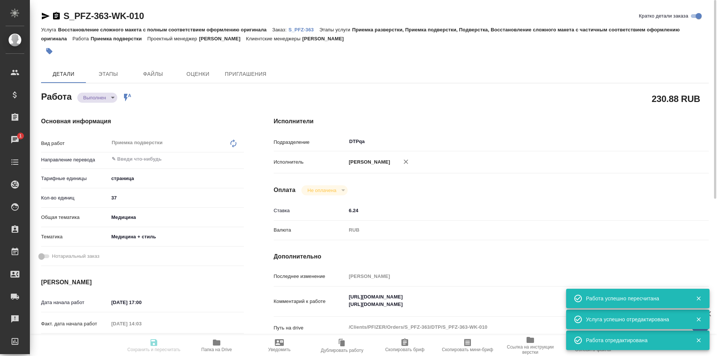
type input "completed"
type textarea "Приемка подверстки"
type textarea "x"
type input "5a8b1489cc6b4906c91bfdb2"
type input "37"
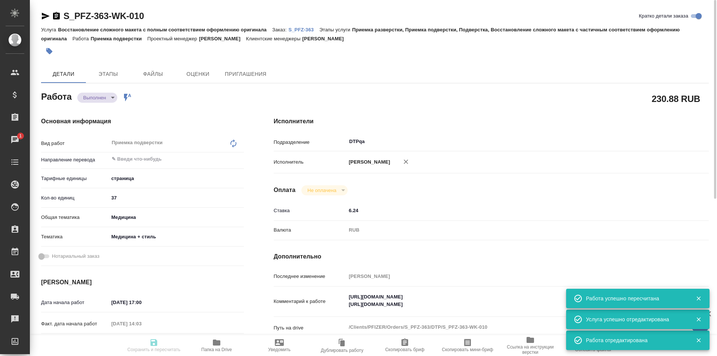
type input "med"
type input "614982e3093d9b491e1077bc"
type input "08.09.2025 17:00"
type input "08.09.2025 14:03"
type input "08.09.2025 18:00"
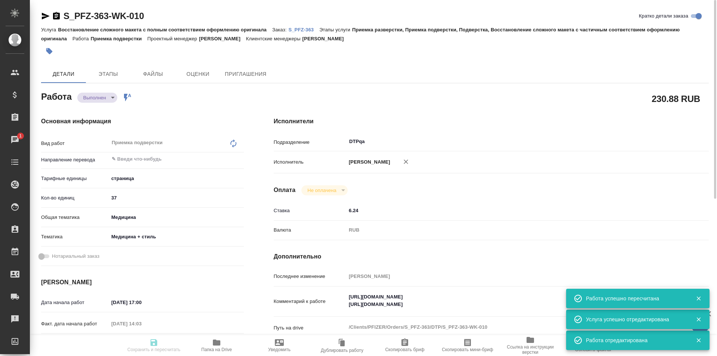
type input "08.09.2025 16:12"
type input "08.09.2025 19:00"
type input "DTPqa"
type input "notPayed"
type input "6.24"
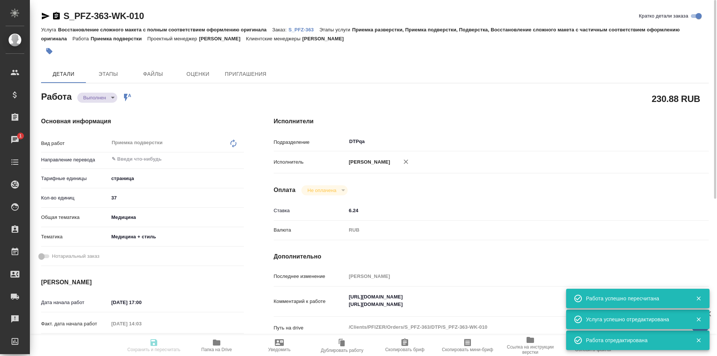
type input "RUB"
type input "[PERSON_NAME]"
type textarea "https://tera.awatera.com/Work/68b16fefea2b32cc0f35e512/ https://drive.awatera.c…"
type textarea "x"
type textarea "/Clients/PFIZER/Orders/S_PFZ-363/DTP/S_PFZ-363-WK-010"
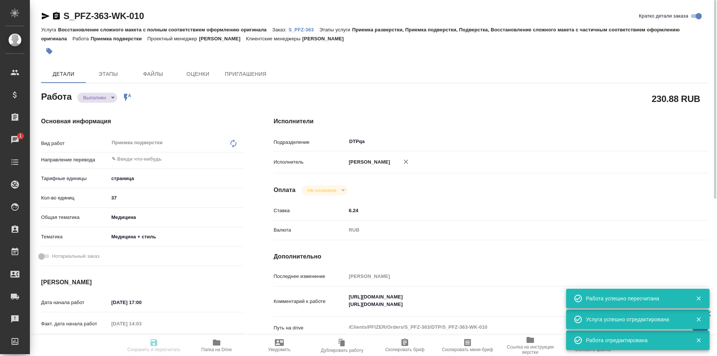
type textarea "x"
type input "S_PFZ-363"
type input "Восстановление сложного макета с полным соответствием оформлению оригинала"
type input "Приемка разверстки, Приемка подверстки, Подверстка, Восстановление сложного мак…"
type input "Никифорова Валерия"
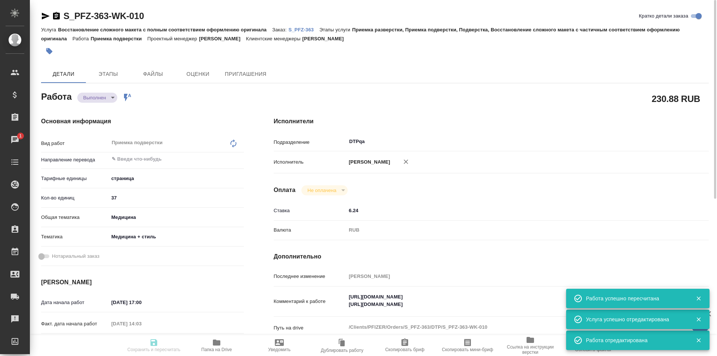
type input "[PERSON_NAME]"
type input "/Clients/PFIZER/Orders/S_PFZ-363"
type textarea "x"
type textarea "англ-рус На выходе необходим материал в таком же формате, как есть сейчас. Ссыл…"
type textarea "x"
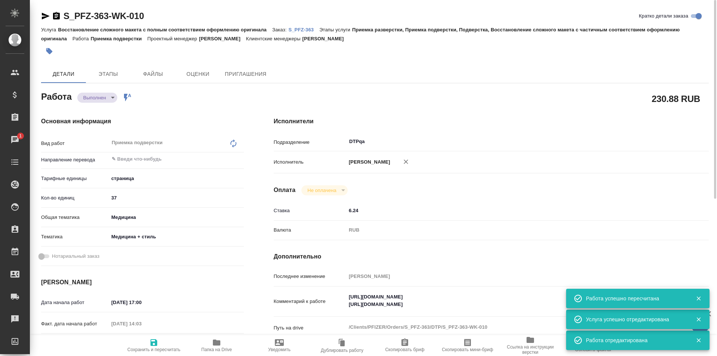
type textarea "x"
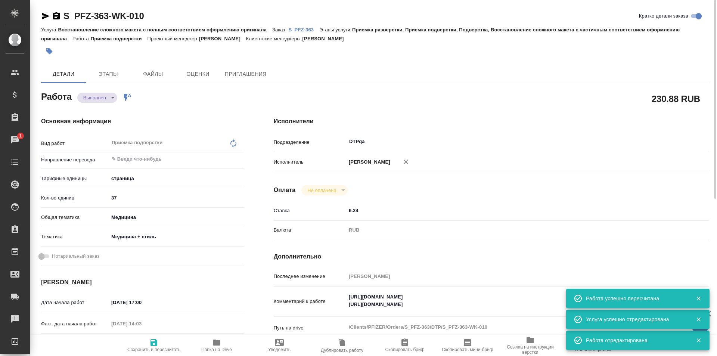
type textarea "x"
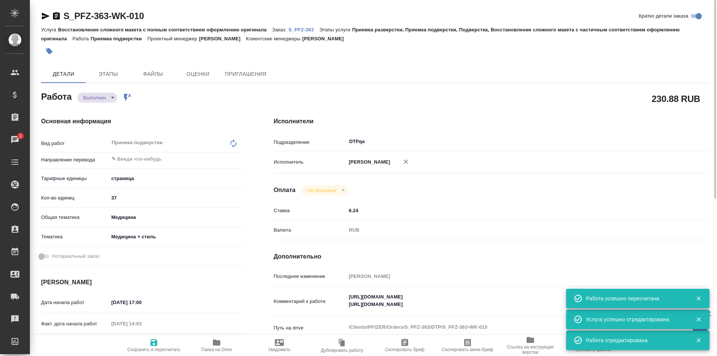
type textarea "x"
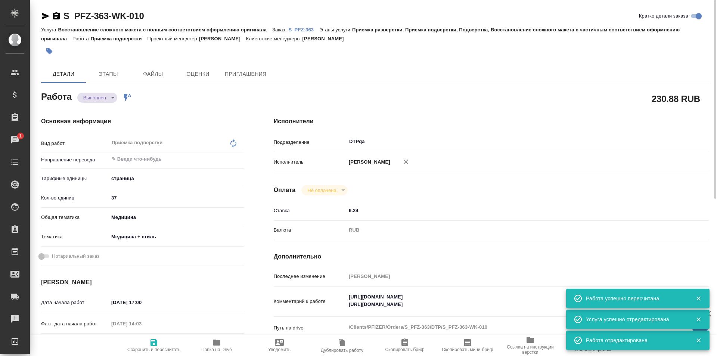
type textarea "x"
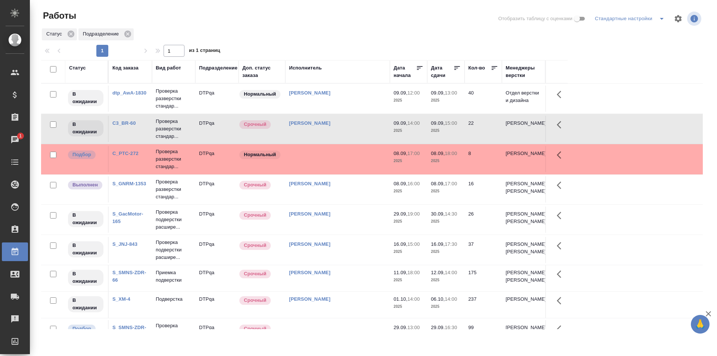
click at [334, 153] on td at bounding box center [337, 159] width 104 height 26
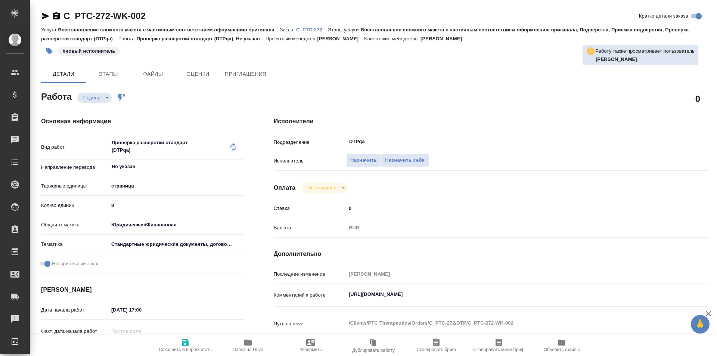
type textarea "x"
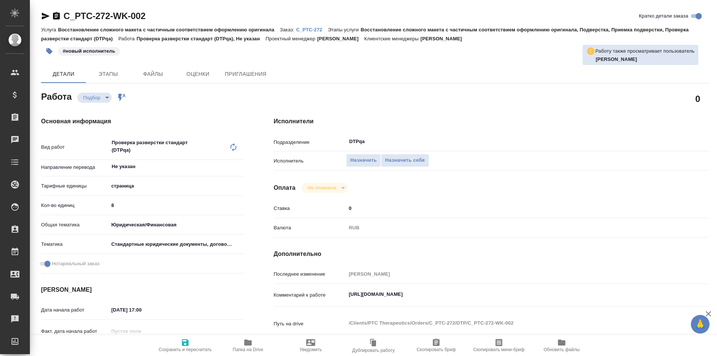
type textarea "x"
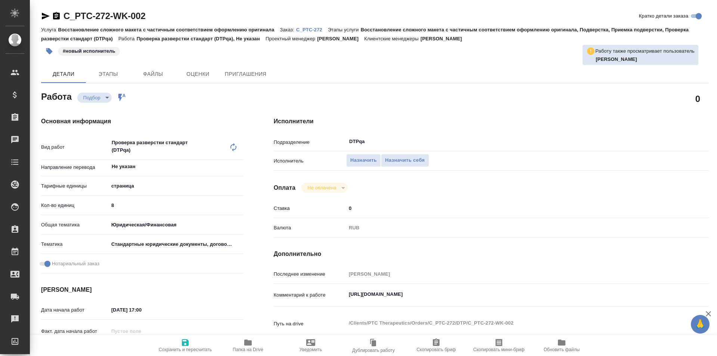
type textarea "x"
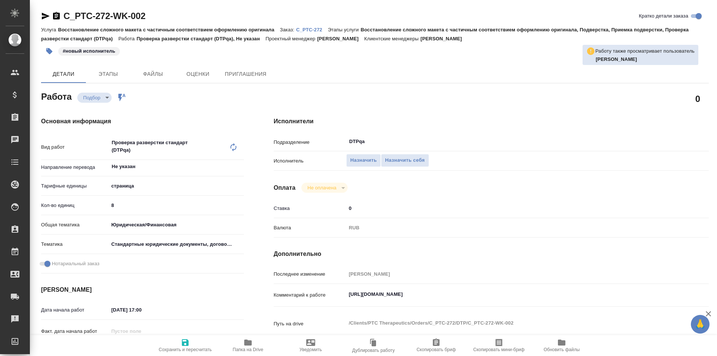
type textarea "x"
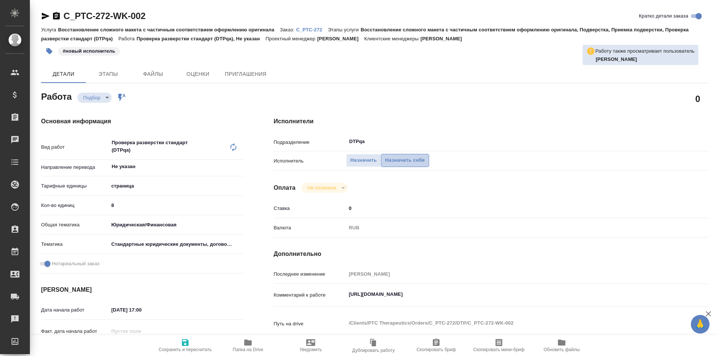
click at [408, 162] on span "Назначить себя" at bounding box center [405, 160] width 40 height 9
type textarea "x"
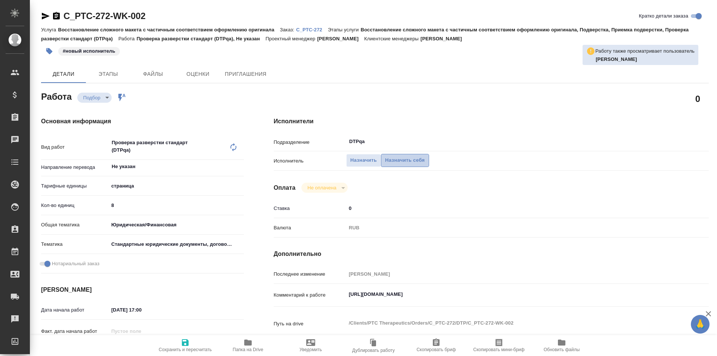
type textarea "x"
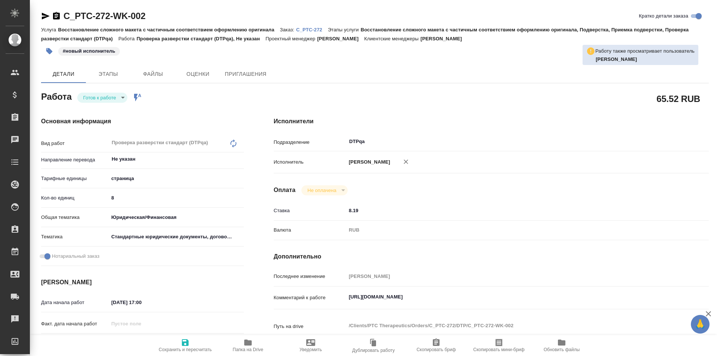
type textarea "x"
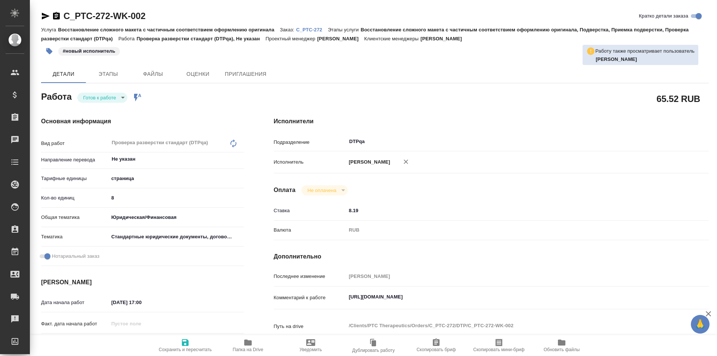
type textarea "x"
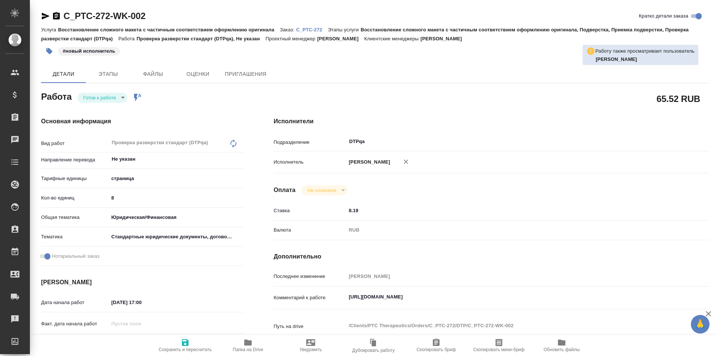
type textarea "x"
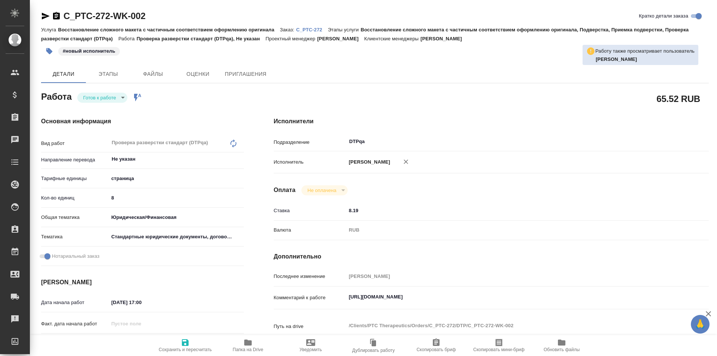
click at [185, 339] on icon "button" at bounding box center [185, 342] width 7 height 7
type textarea "x"
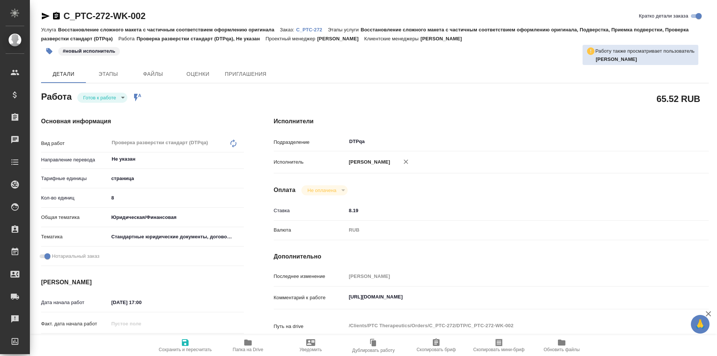
type textarea "x"
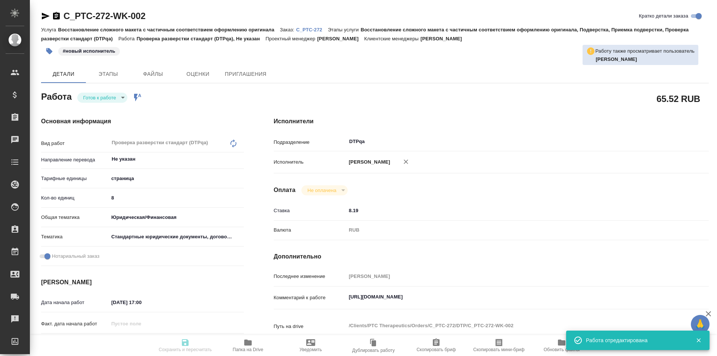
type textarea "x"
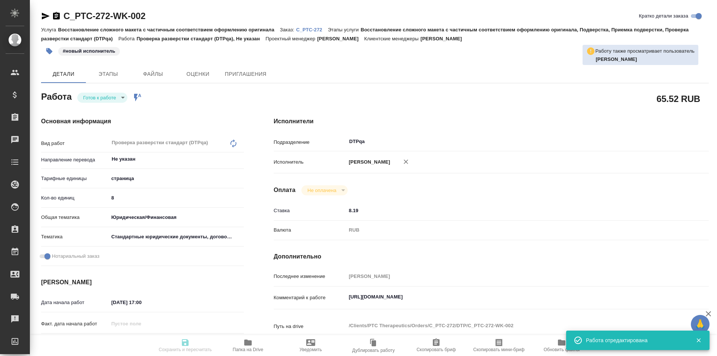
type textarea "x"
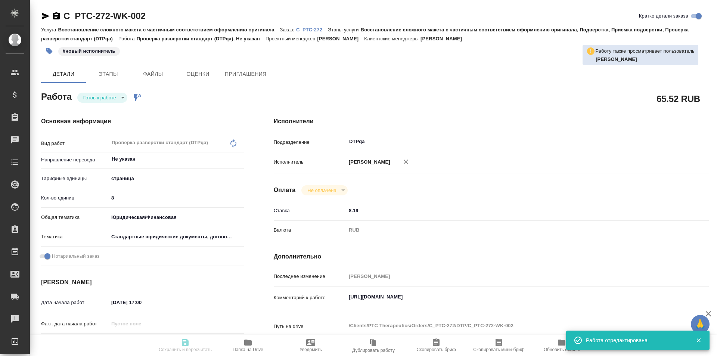
type input "readyForWork"
type textarea "Проверка разверстки стандарт (DTPqa)"
type textarea "x"
type input "Не указан"
type input "5a8b1489cc6b4906c91bfdb2"
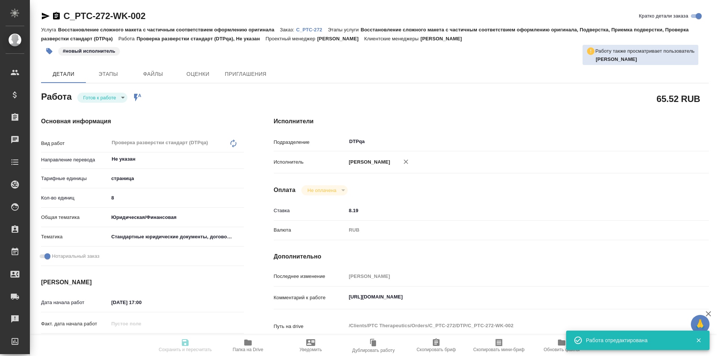
type input "8"
type input "yr-fn"
type input "5f647205b73bc97568ca66bf"
checkbox input "true"
type input "08.09.2025 17:00"
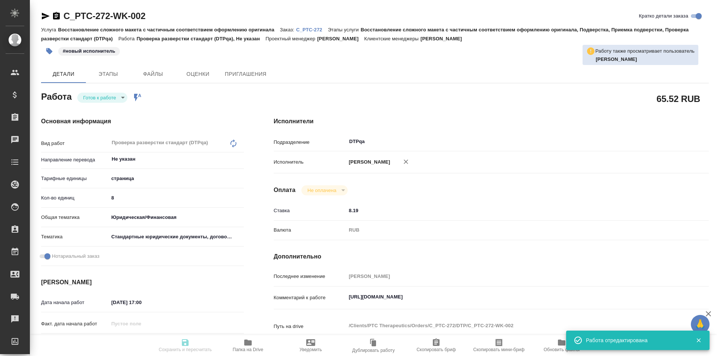
type input "08.09.2025 18:00"
type input "09.09.2025 18:00"
type input "DTPqa"
type input "notPayed"
type input "8.19"
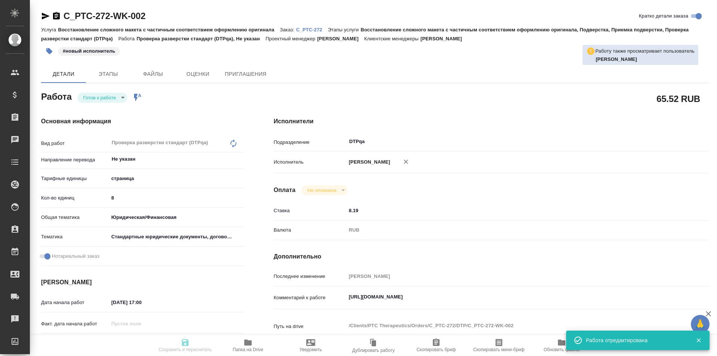
type input "RUB"
type input "[PERSON_NAME]"
type textarea "https://tera.awatera.com/Work/68be90c548110960f1e2cc28/"
type textarea "x"
type textarea "/Clients/PTC Therapeutics/Orders/C_PTC-272/DTP/C_PTC-272-WK-002"
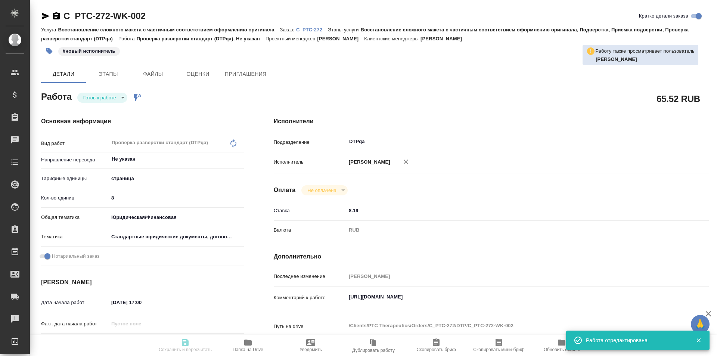
type textarea "x"
type input "C_PTC-272"
type input "Восстановление сложного макета с частичным соответствием оформлению оригинала"
type input "Восстановление сложного макета с частичным соответствием оформлению оригинала, …"
type input "Димитриева Юлия"
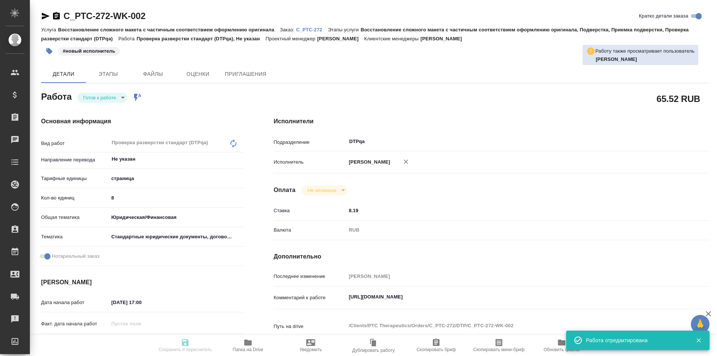
type input "[PERSON_NAME]"
type input "/Clients/PTC Therapeutics/Orders/C_PTC-272"
type textarea "x"
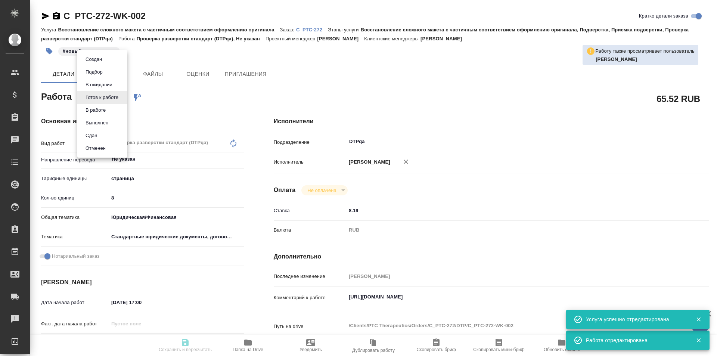
type textarea "x"
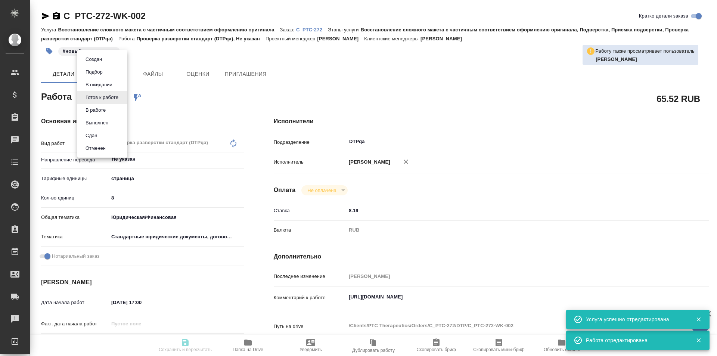
click at [111, 94] on body "🙏 .cls-1 fill:#fff; AWATERA Ismagilova Diana Клиенты Спецификации Заказы Чаты T…" at bounding box center [358, 178] width 717 height 356
type textarea "x"
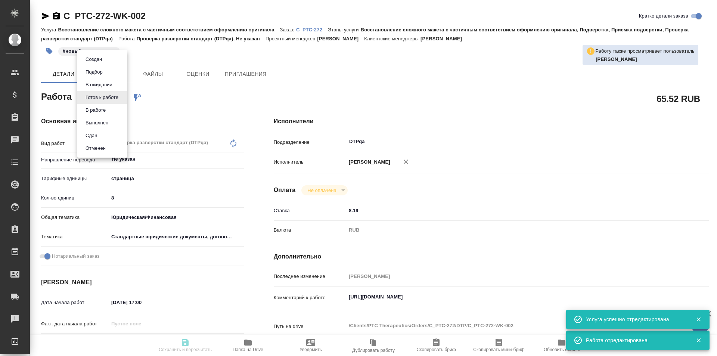
type textarea "x"
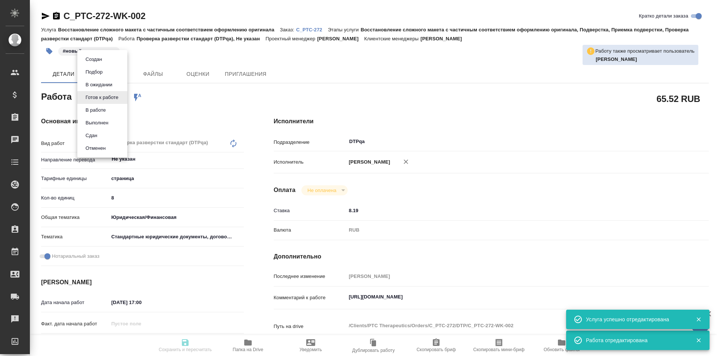
type textarea "x"
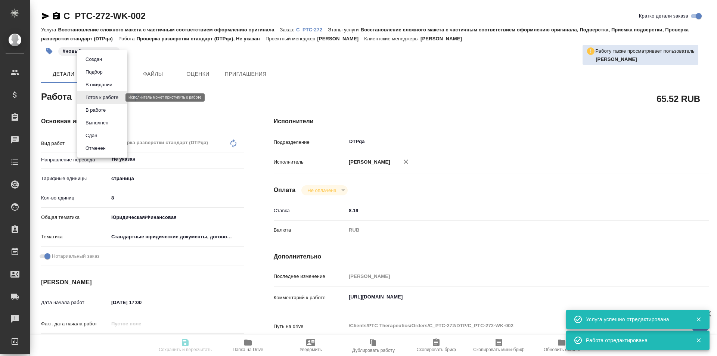
type textarea "x"
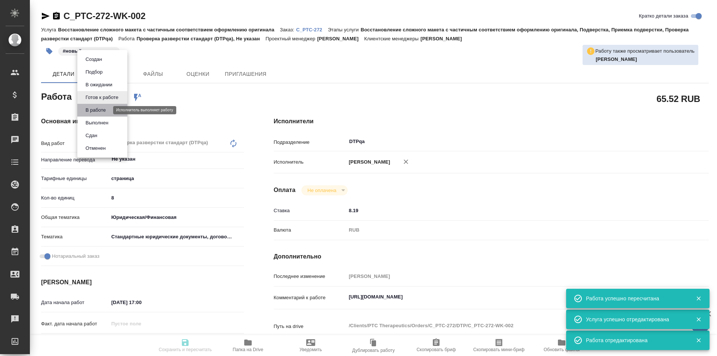
click at [100, 110] on button "В работе" at bounding box center [95, 110] width 25 height 8
type textarea "x"
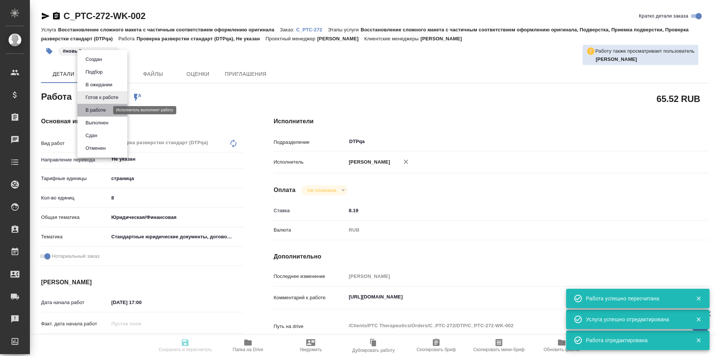
type textarea "x"
type textarea "Проверка разверстки стандарт (DTPqa)"
type textarea "x"
type input "Не указан"
type input "5a8b1489cc6b4906c91bfdb2"
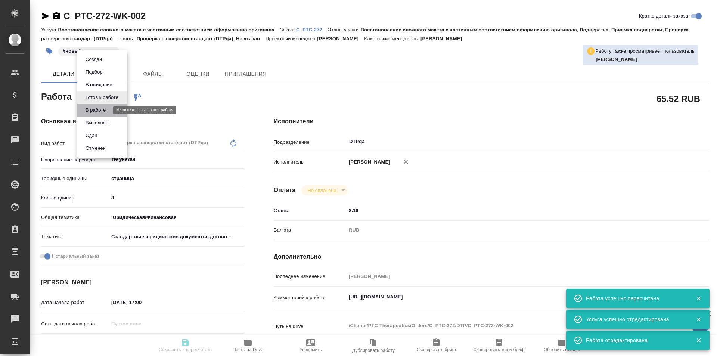
type input "8"
type input "yr-fn"
type input "5f647205b73bc97568ca66bf"
checkbox input "true"
type input "08.09.2025 17:00"
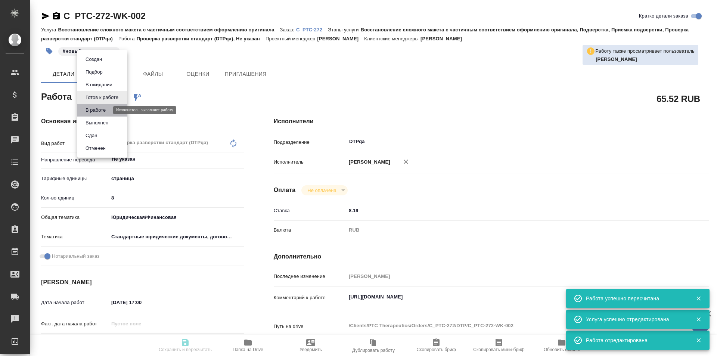
type input "08.09.2025 18:00"
type input "09.09.2025 18:00"
type input "DTPqa"
type input "notPayed"
type input "8.19"
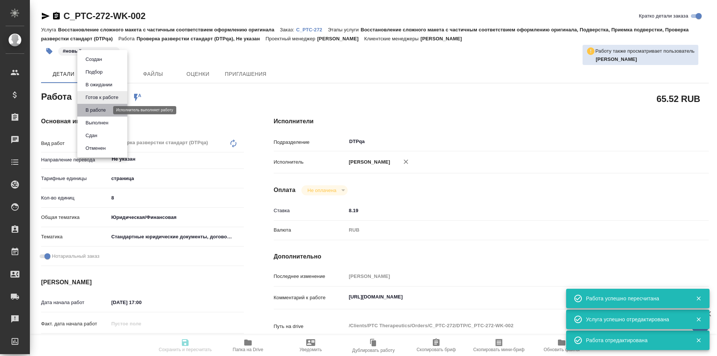
type input "RUB"
type input "[PERSON_NAME]"
type textarea "https://tera.awatera.com/Work/68be90c548110960f1e2cc28/"
type textarea "x"
type textarea "/Clients/PTC Therapeutics/Orders/C_PTC-272/DTP/C_PTC-272-WK-002"
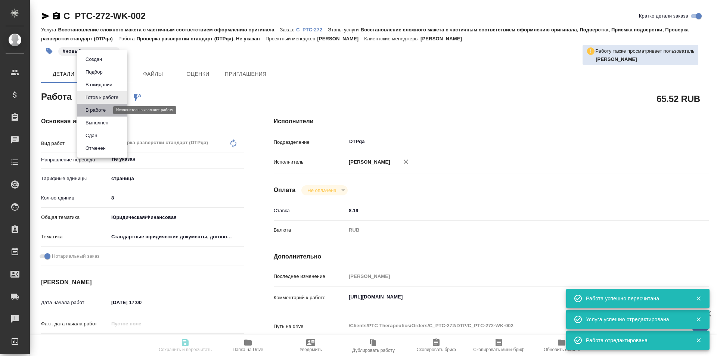
type textarea "x"
type input "C_PTC-272"
type input "Восстановление сложного макета с частичным соответствием оформлению оригинала"
type input "Восстановление сложного макета с частичным соответствием оформлению оригинала, …"
type input "Димитриева Юлия"
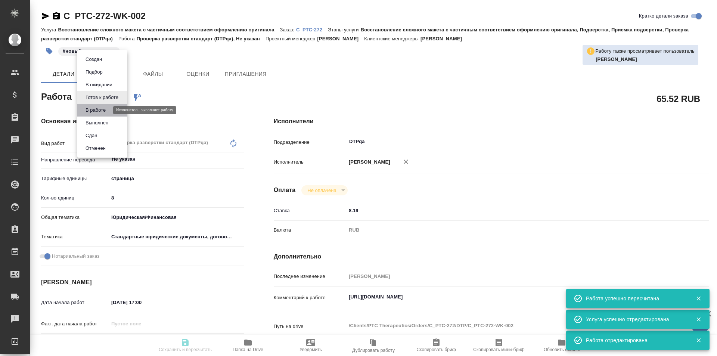
type input "[PERSON_NAME]"
type input "/Clients/PTC Therapeutics/Orders/C_PTC-272"
type textarea "x"
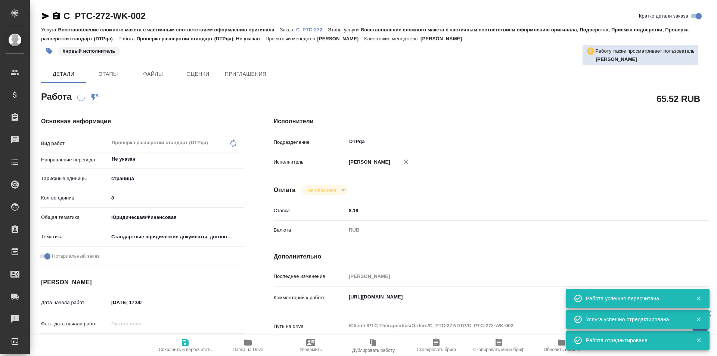
type textarea "x"
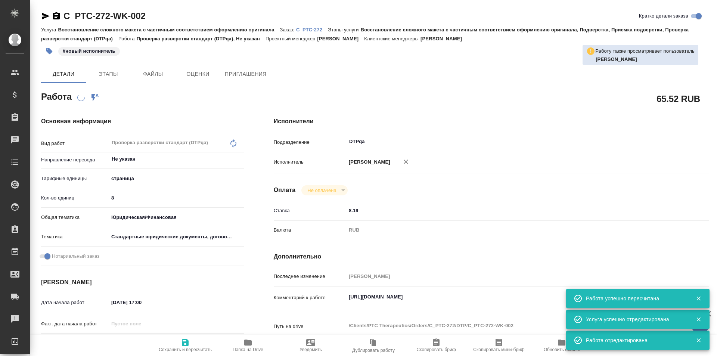
type textarea "x"
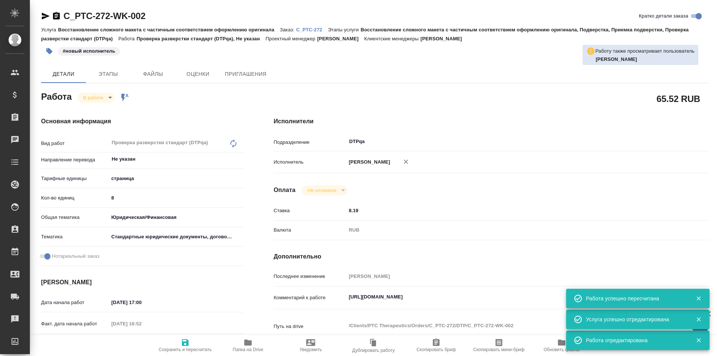
type textarea "x"
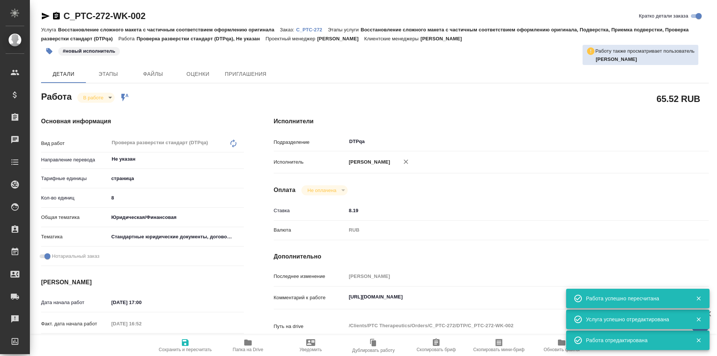
type textarea "x"
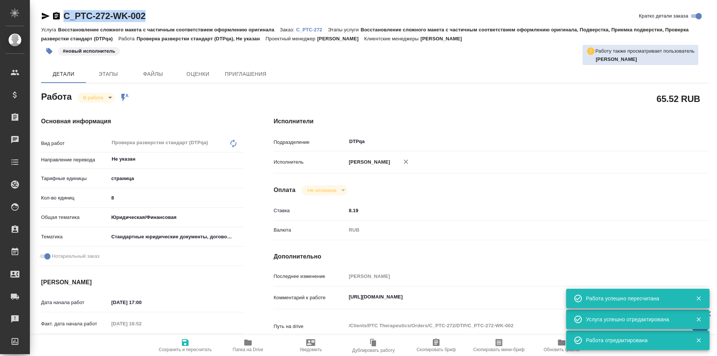
drag, startPoint x: 157, startPoint y: 13, endPoint x: 86, endPoint y: 17, distance: 71.0
click at [53, 17] on div "C_PTC-272-WK-002 Кратко детали заказа" at bounding box center [374, 16] width 667 height 12
copy link "C_PTC-272-WK-002"
type textarea "x"
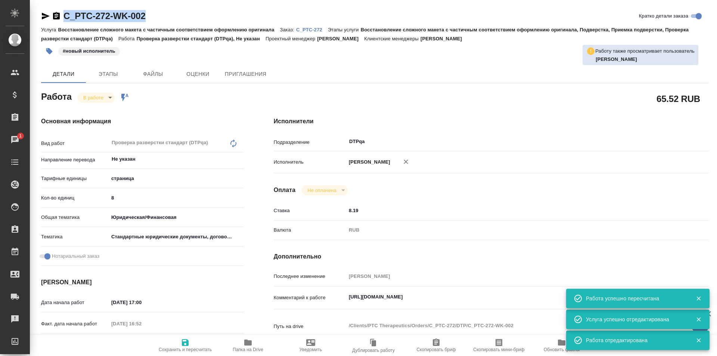
type textarea "x"
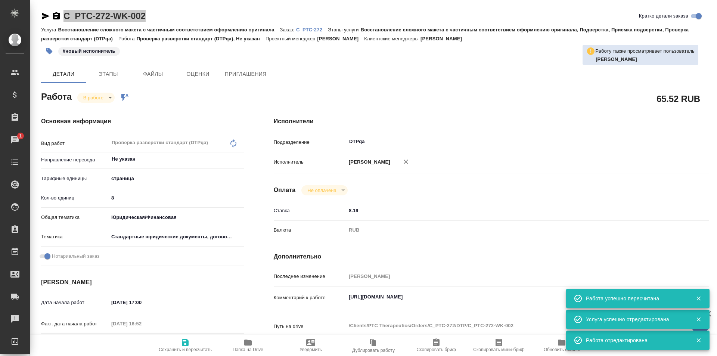
type textarea "x"
drag, startPoint x: 503, startPoint y: 296, endPoint x: 335, endPoint y: 294, distance: 167.2
click at [335, 294] on div "Комментарий к работе https://tera.awatera.com/Work/68be90c548110960f1e2cc28/ x" at bounding box center [491, 297] width 435 height 17
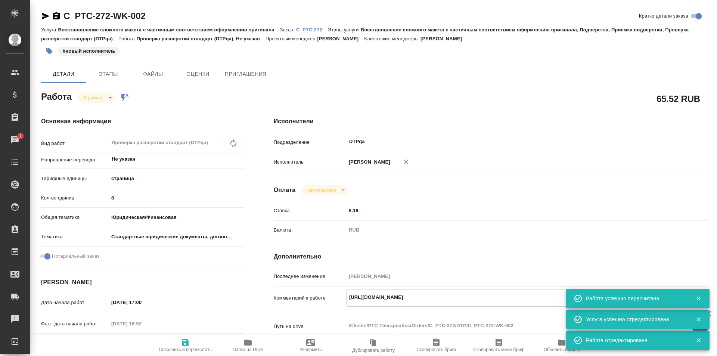
click at [251, 347] on span "Папка на Drive" at bounding box center [247, 349] width 31 height 5
type textarea "x"
click at [498, 296] on textarea "https://tera.awatera.com/Work/68be90c548110960f1e2cc28/" at bounding box center [509, 296] width 326 height 13
click at [519, 296] on textarea "https://tera.awatera.com/Work/68be90c548110960f1e2cc28/" at bounding box center [508, 297] width 325 height 13
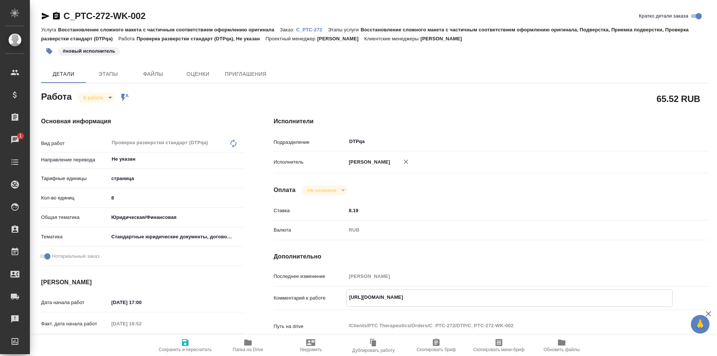
type textarea "x"
type textarea "https://tera.awatera.com/Work/68be90c548110960f1e2cc28/"
type textarea "x"
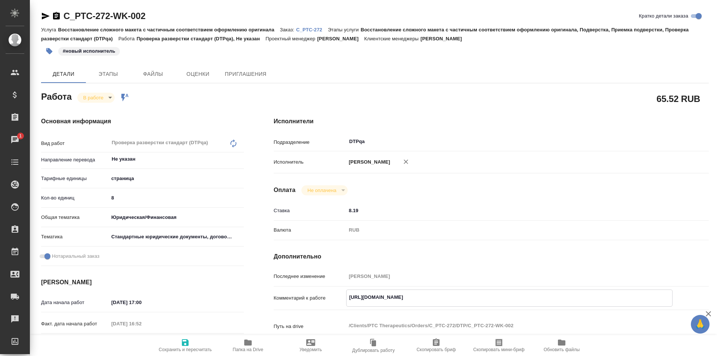
type textarea "x"
type textarea "https://tera.awatera.com/Work/68be90c548110960f1e2cc28/"
type textarea "x"
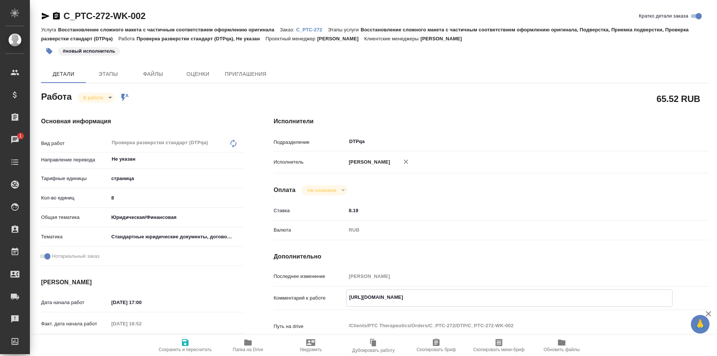
type textarea "x"
type textarea "https://tera.awatera.com/Work/68be90c548110960f1e2cc28/ Y"
type textarea "x"
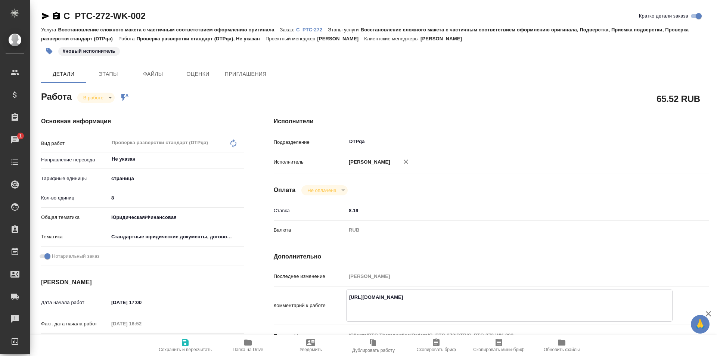
type textarea "x"
type textarea "https://tera.awatera.com/Work/68be90c548110960f1e2cc28/ Yf"
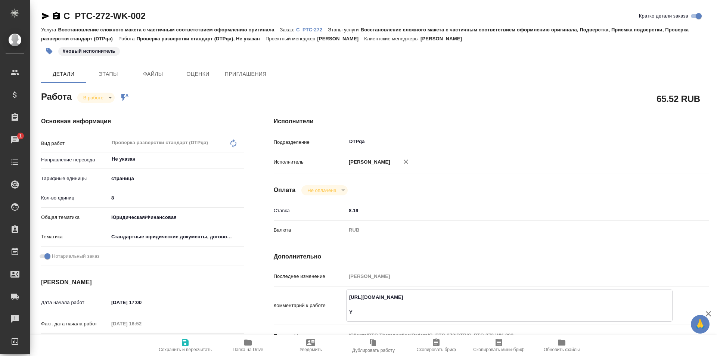
type textarea "x"
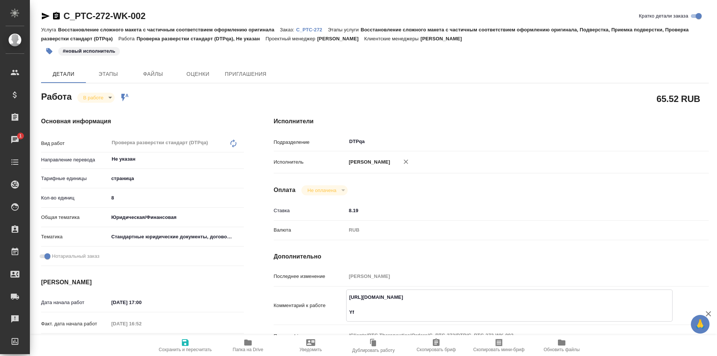
type textarea "https://tera.awatera.com/Work/68be90c548110960f1e2cc28/ Yf"
type textarea "x"
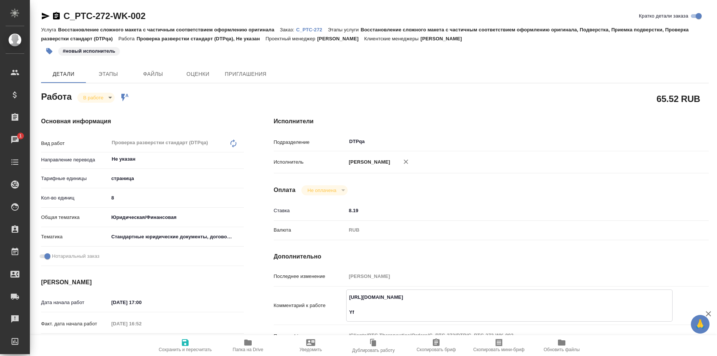
type textarea "x"
type textarea "https://tera.awatera.com/Work/68be90c548110960f1e2cc28/ Yf"
type textarea "x"
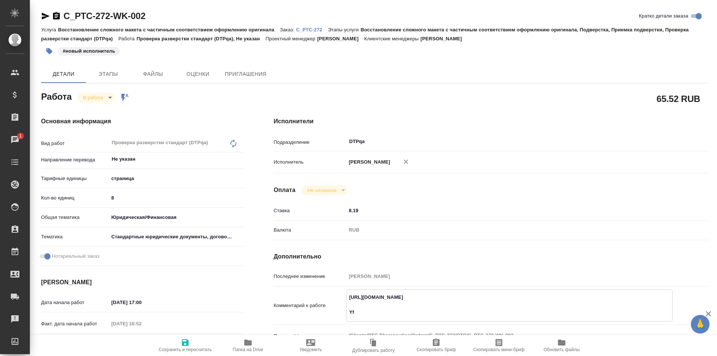
type textarea "x"
type textarea "https://tera.awatera.com/Work/68be90c548110960f1e2cc28/ Y"
type textarea "x"
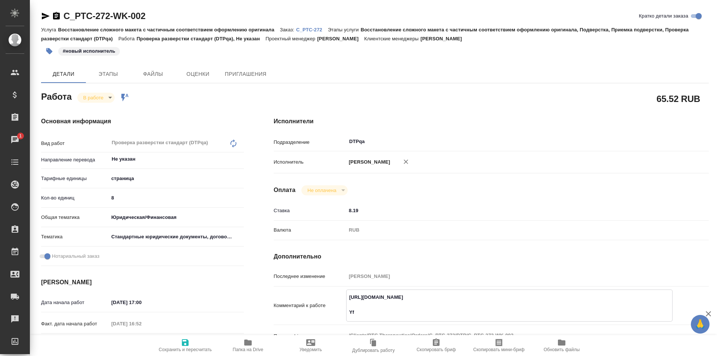
type textarea "x"
type textarea "https://tera.awatera.com/Work/68be90c548110960f1e2cc28/"
type textarea "x"
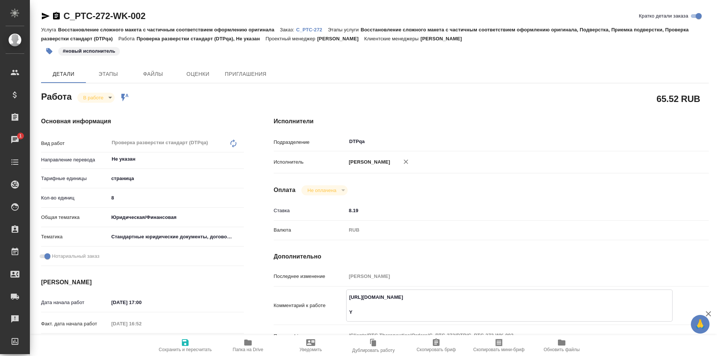
type textarea "x"
type textarea "https://tera.awatera.com/Work/68be90c548110960f1e2cc28/ Н"
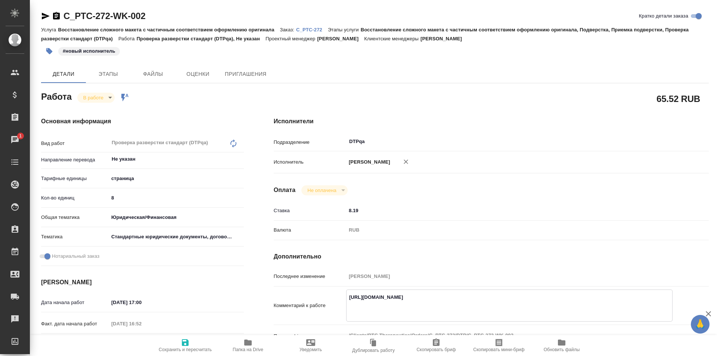
type textarea "x"
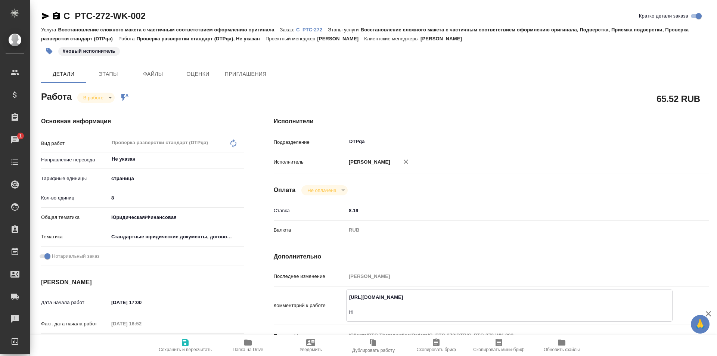
type textarea "https://tera.awatera.com/Work/68be90c548110960f1e2cc28/ На"
type textarea "x"
paste textarea "https://drive.awatera.com/f/10318727"
click at [183, 340] on icon "button" at bounding box center [185, 342] width 9 height 9
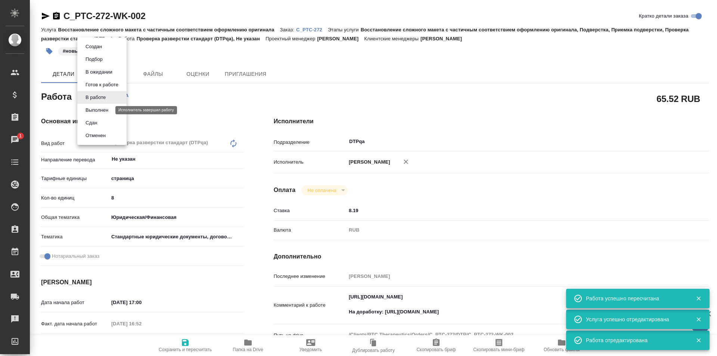
click at [102, 109] on button "Выполнен" at bounding box center [96, 110] width 27 height 8
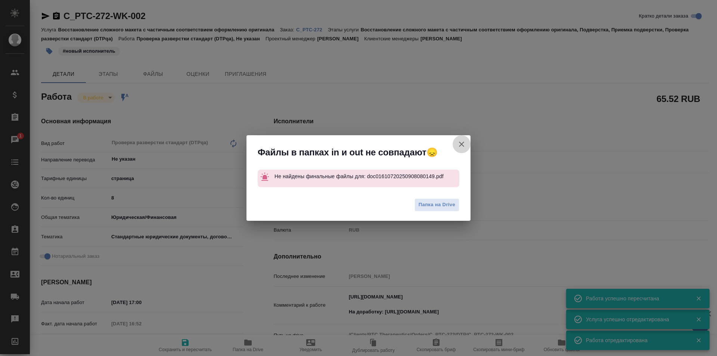
drag, startPoint x: 458, startPoint y: 144, endPoint x: 331, endPoint y: 94, distance: 136.1
click at [459, 144] on icon "button" at bounding box center [461, 144] width 9 height 9
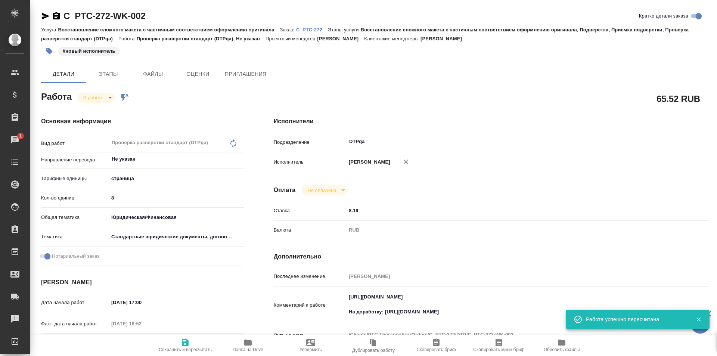
click at [45, 16] on icon "button" at bounding box center [46, 16] width 8 height 7
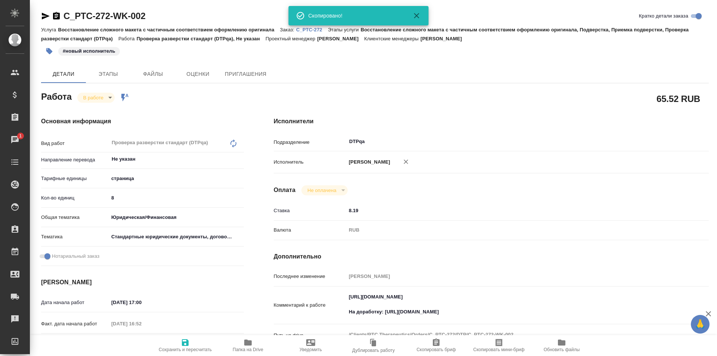
click at [310, 31] on p "C_PTC-272" at bounding box center [312, 30] width 32 height 6
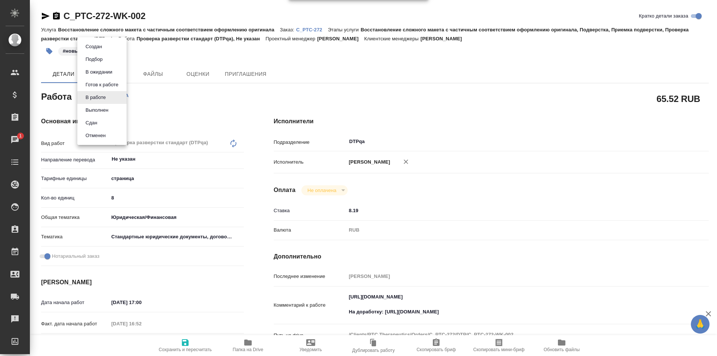
click at [109, 96] on body "🙏 .cls-1 fill:#fff; AWATERA Ismagilova Diana Клиенты Спецификации Заказы 1 Чаты…" at bounding box center [358, 178] width 717 height 356
click at [99, 113] on button "Выполнен" at bounding box center [96, 110] width 27 height 8
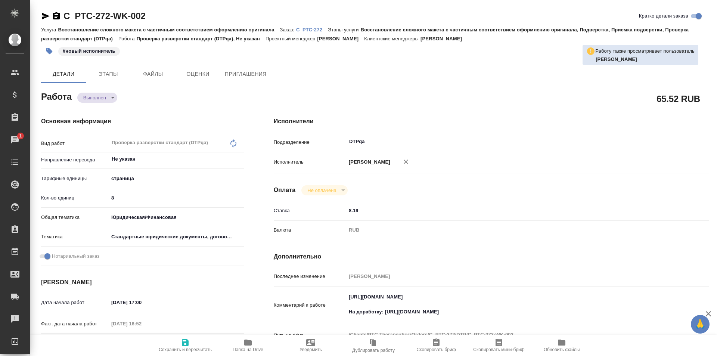
click at [249, 341] on icon "button" at bounding box center [247, 342] width 7 height 6
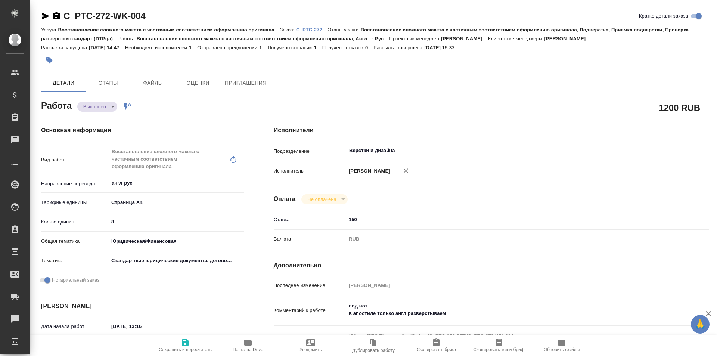
type textarea "x"
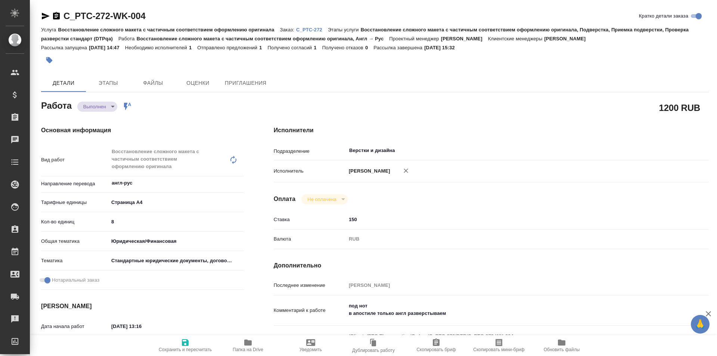
type textarea "x"
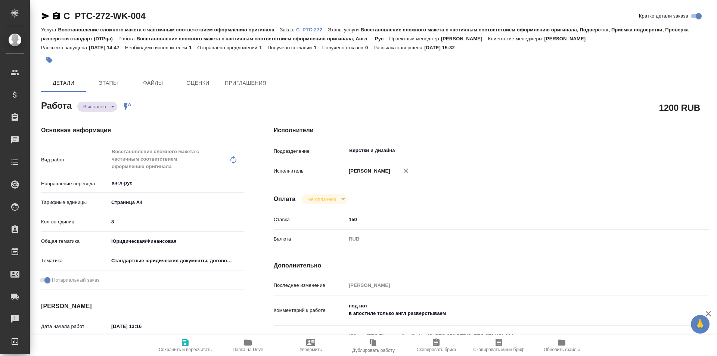
type textarea "x"
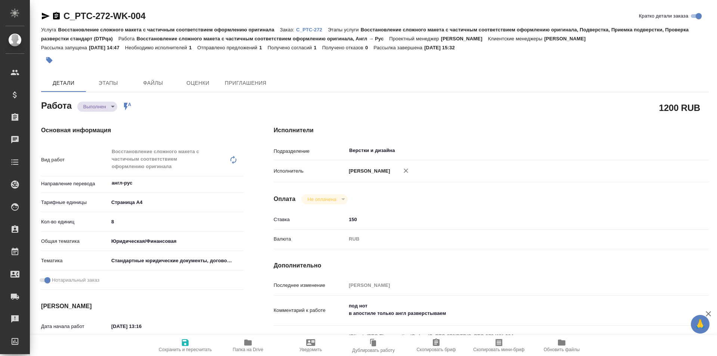
type textarea "x"
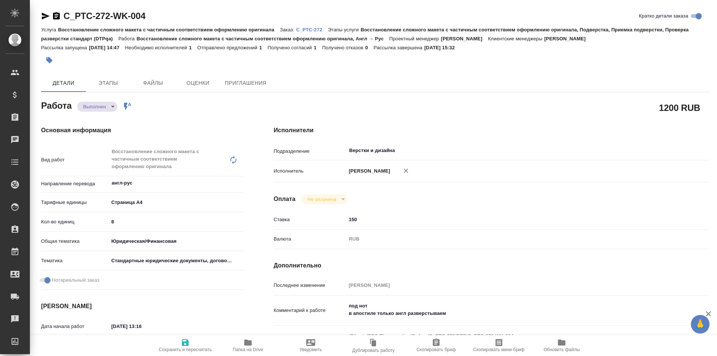
type textarea "x"
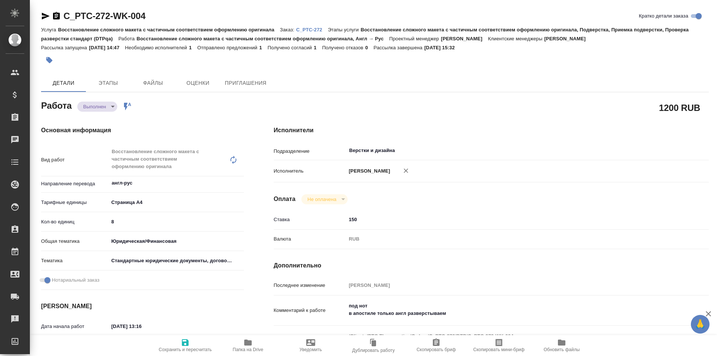
type textarea "x"
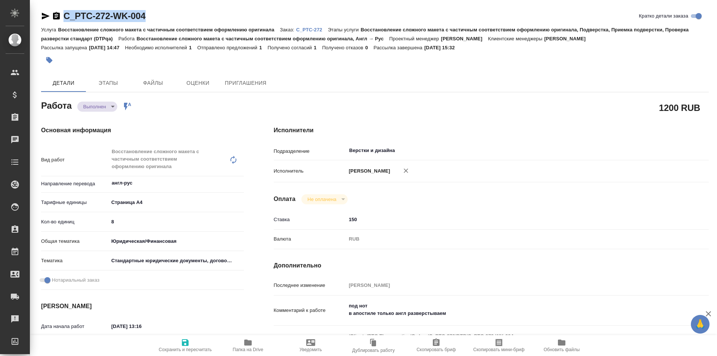
drag, startPoint x: 151, startPoint y: 14, endPoint x: 60, endPoint y: 22, distance: 91.5
click at [60, 22] on div "C_PTC-272-WK-004 Кратко детали заказа" at bounding box center [374, 17] width 667 height 15
type textarea "x"
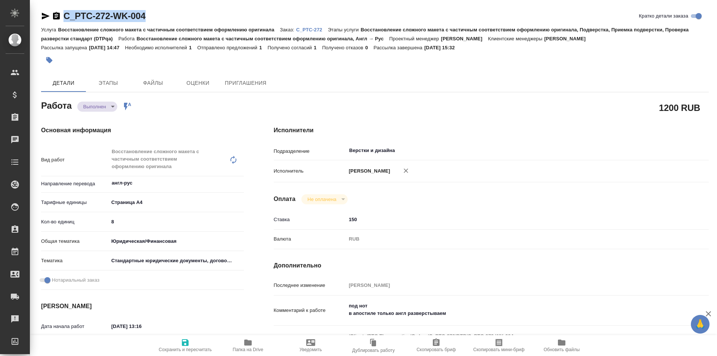
type textarea "x"
copy link "C_PTC-272-WK-004"
click at [248, 345] on icon "button" at bounding box center [247, 342] width 7 height 6
click at [42, 13] on icon "button" at bounding box center [45, 16] width 9 height 9
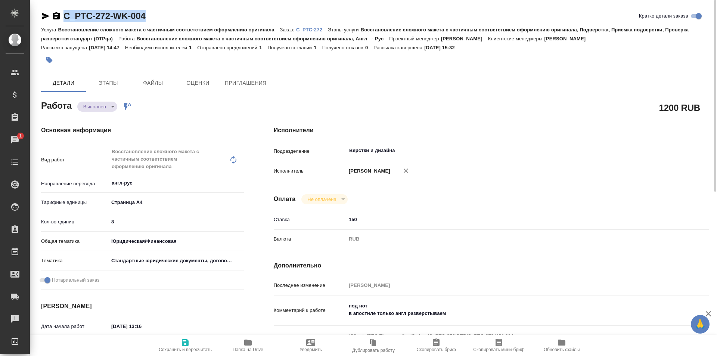
copy link "C_PTC-272-WK-004"
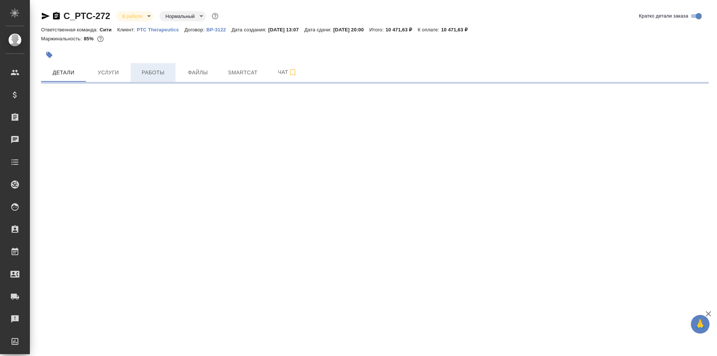
select select "RU"
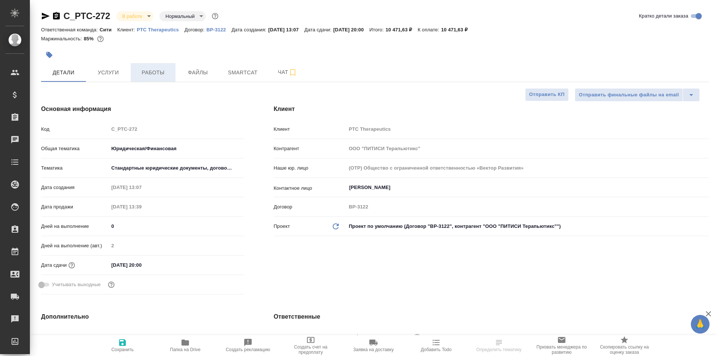
click at [151, 72] on span "Работы" at bounding box center [153, 72] width 36 height 9
type textarea "x"
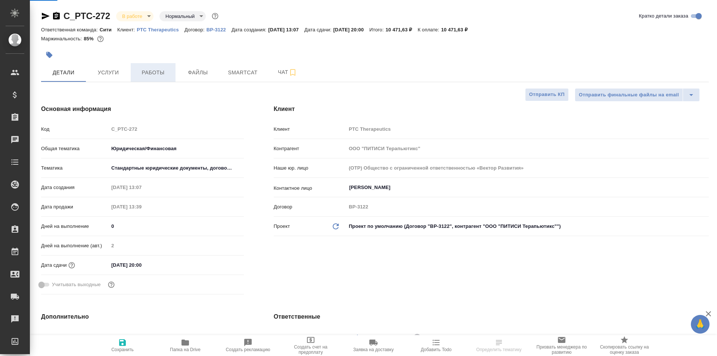
type textarea "x"
type input "[PERSON_NAME]"
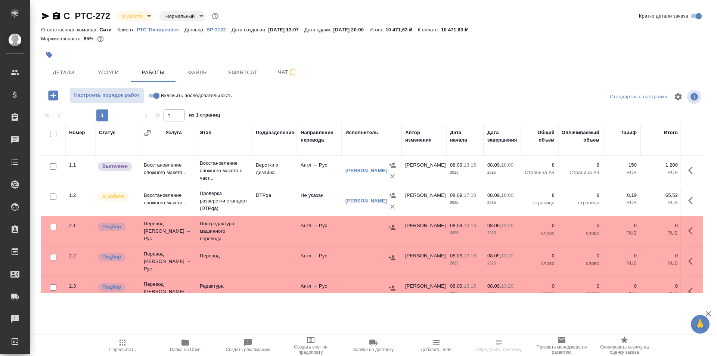
click at [150, 95] on input "Включить последовательность" at bounding box center [156, 95] width 27 height 9
checkbox input "true"
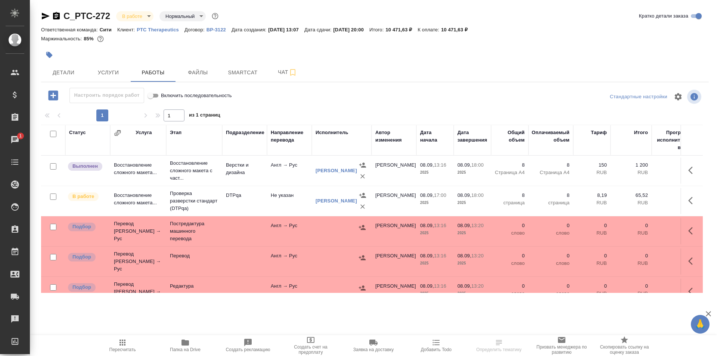
click at [156, 93] on input "Включить последовательность" at bounding box center [150, 95] width 27 height 9
checkbox input "false"
